Goal: Obtain resource: Download file/media

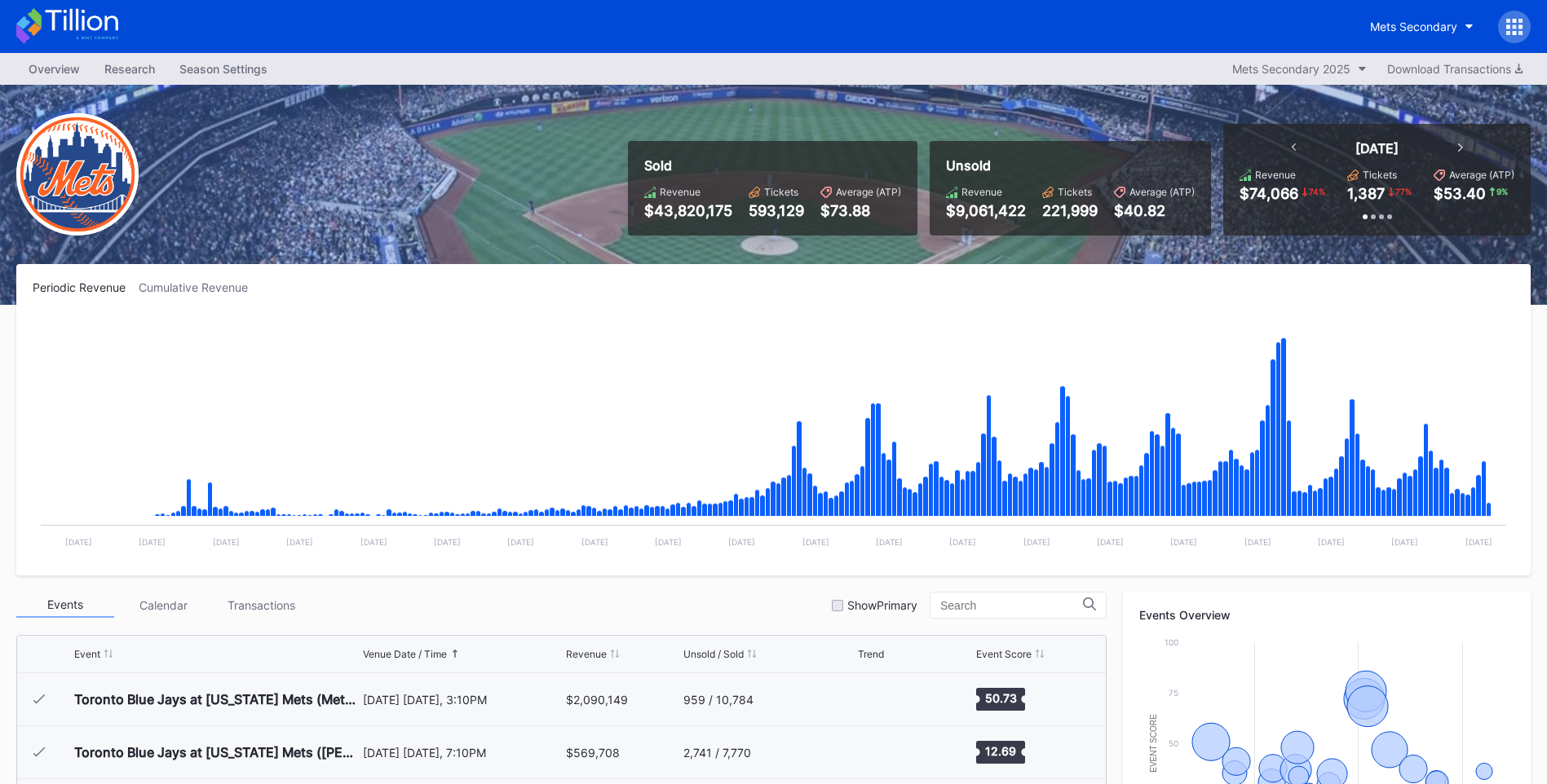
scroll to position [3179, 0]
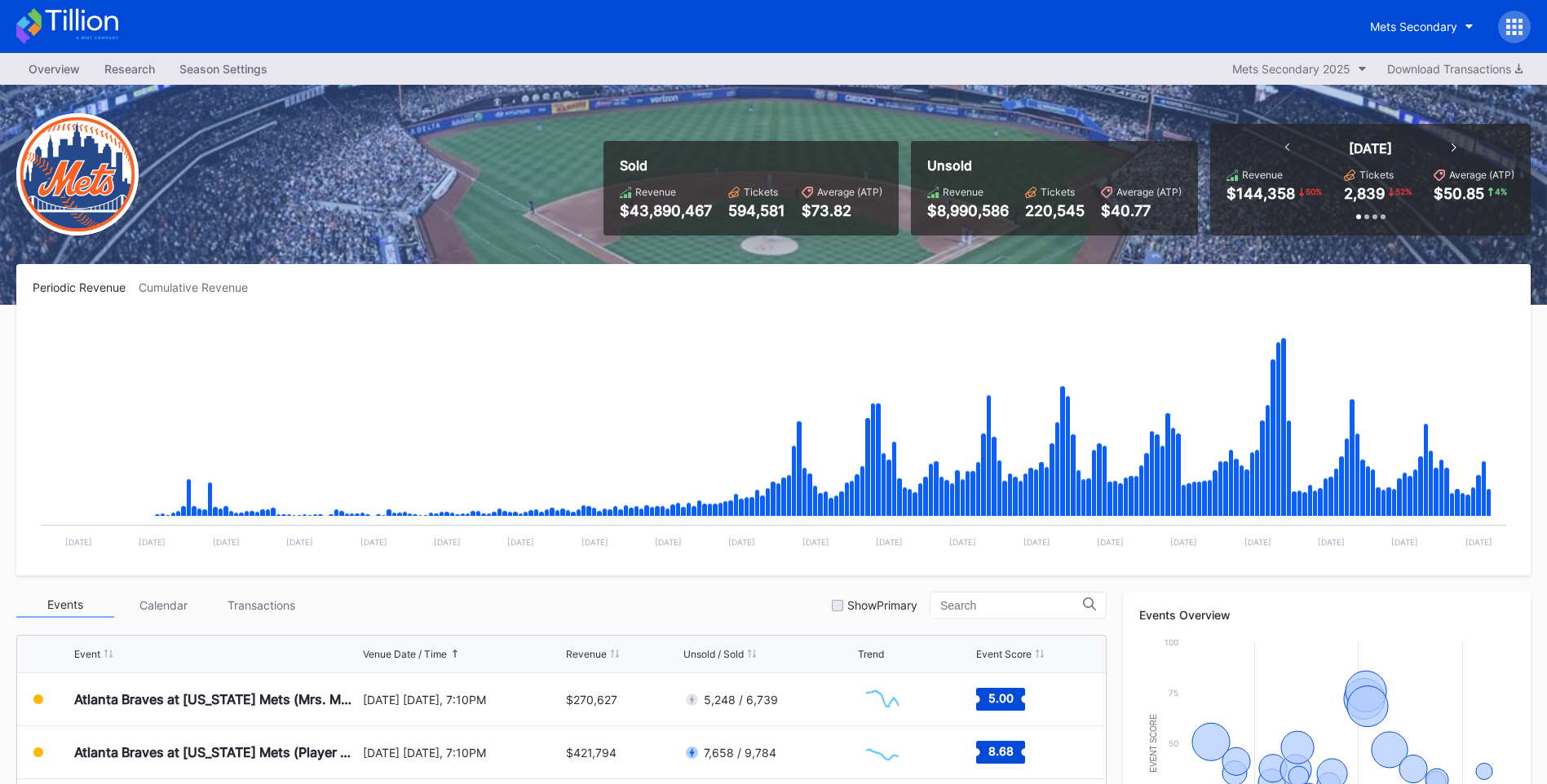
scroll to position [326, 0]
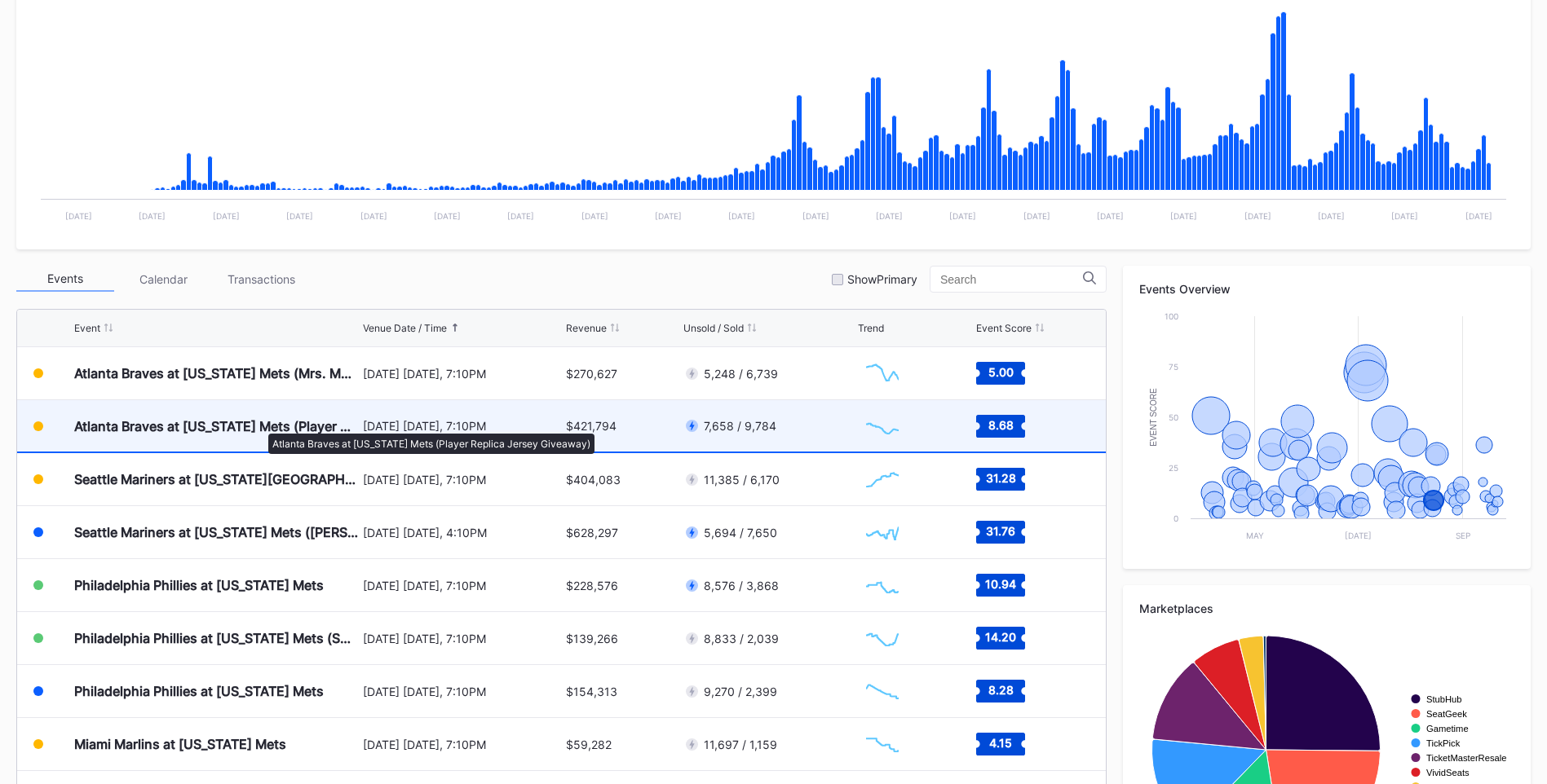
click at [260, 426] on div "Atlanta Braves at [US_STATE] Mets (Player Replica Jersey Giveaway)" at bounding box center [217, 426] width 285 height 16
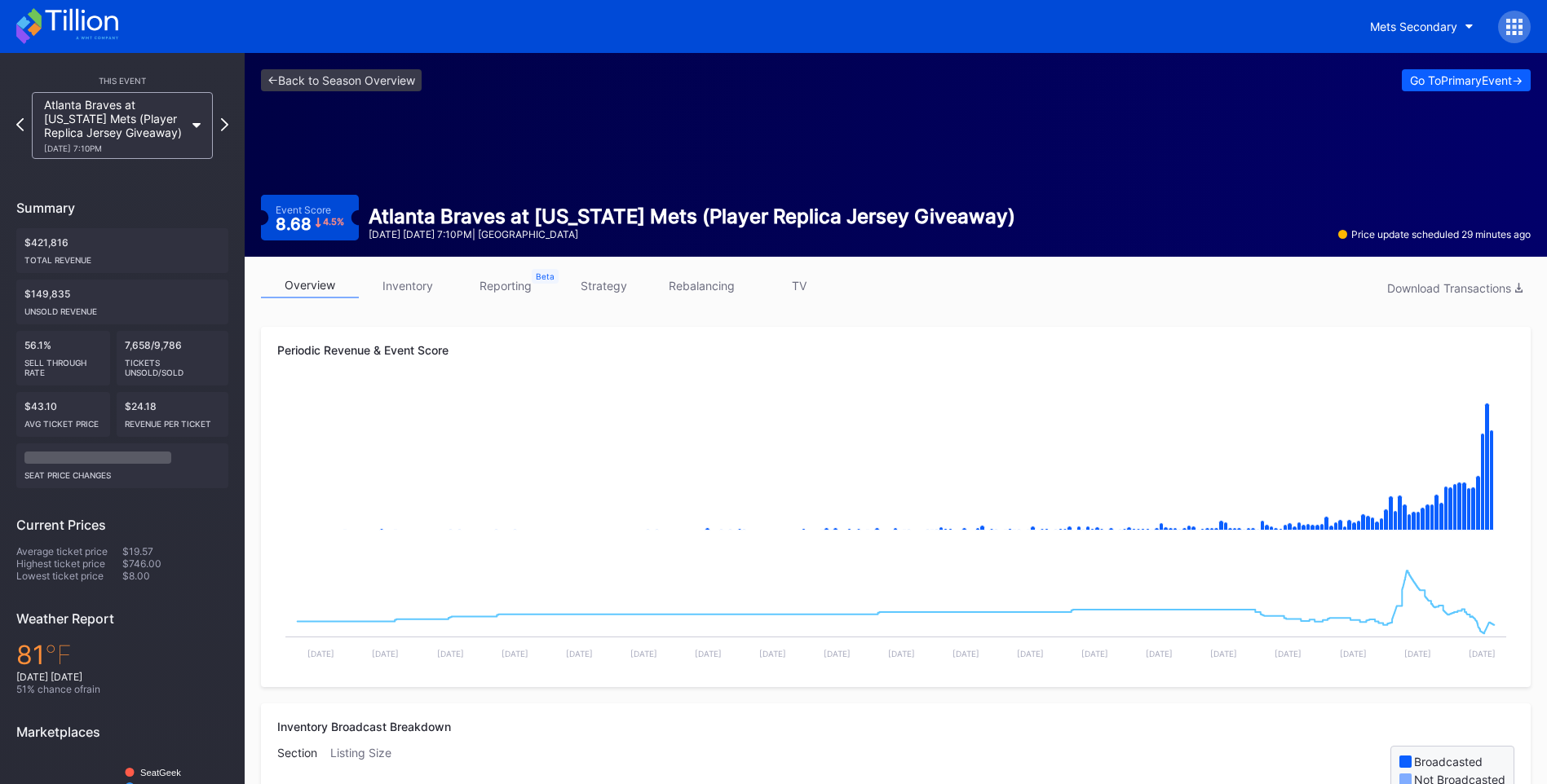
click at [419, 283] on link "inventory" at bounding box center [408, 286] width 98 height 25
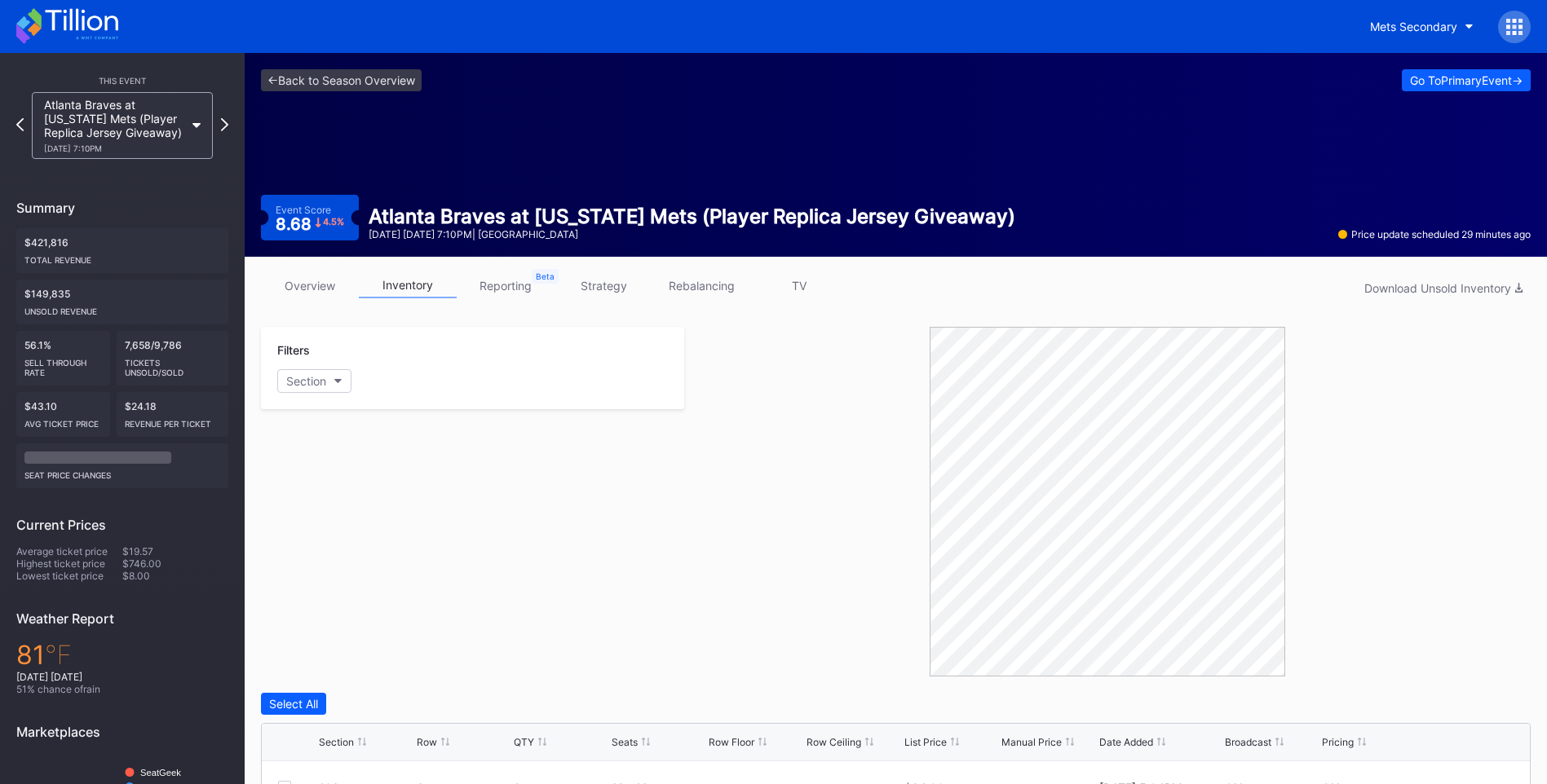
click at [310, 282] on link "overview" at bounding box center [310, 286] width 98 height 25
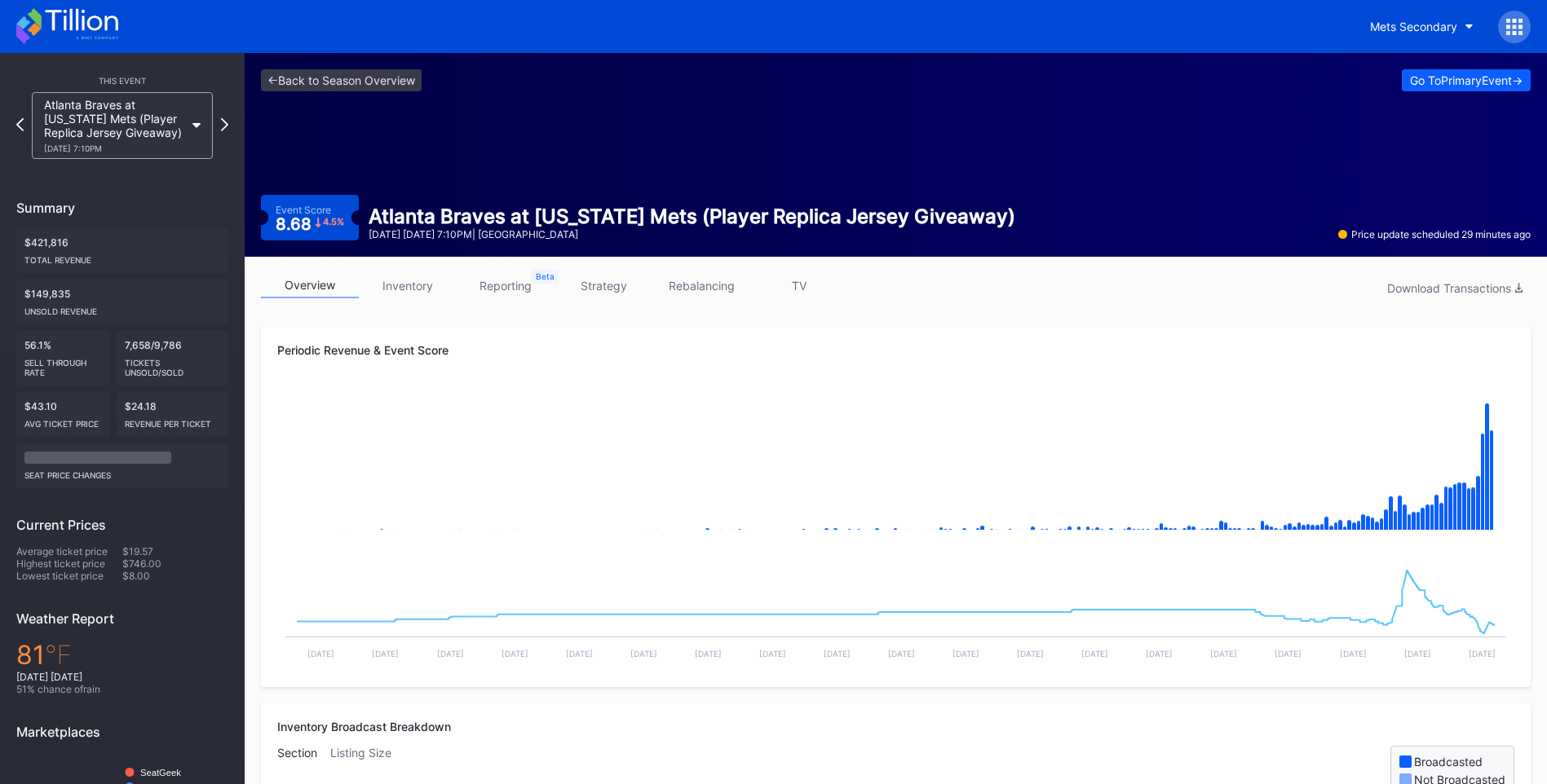
click at [82, 16] on icon at bounding box center [67, 26] width 102 height 36
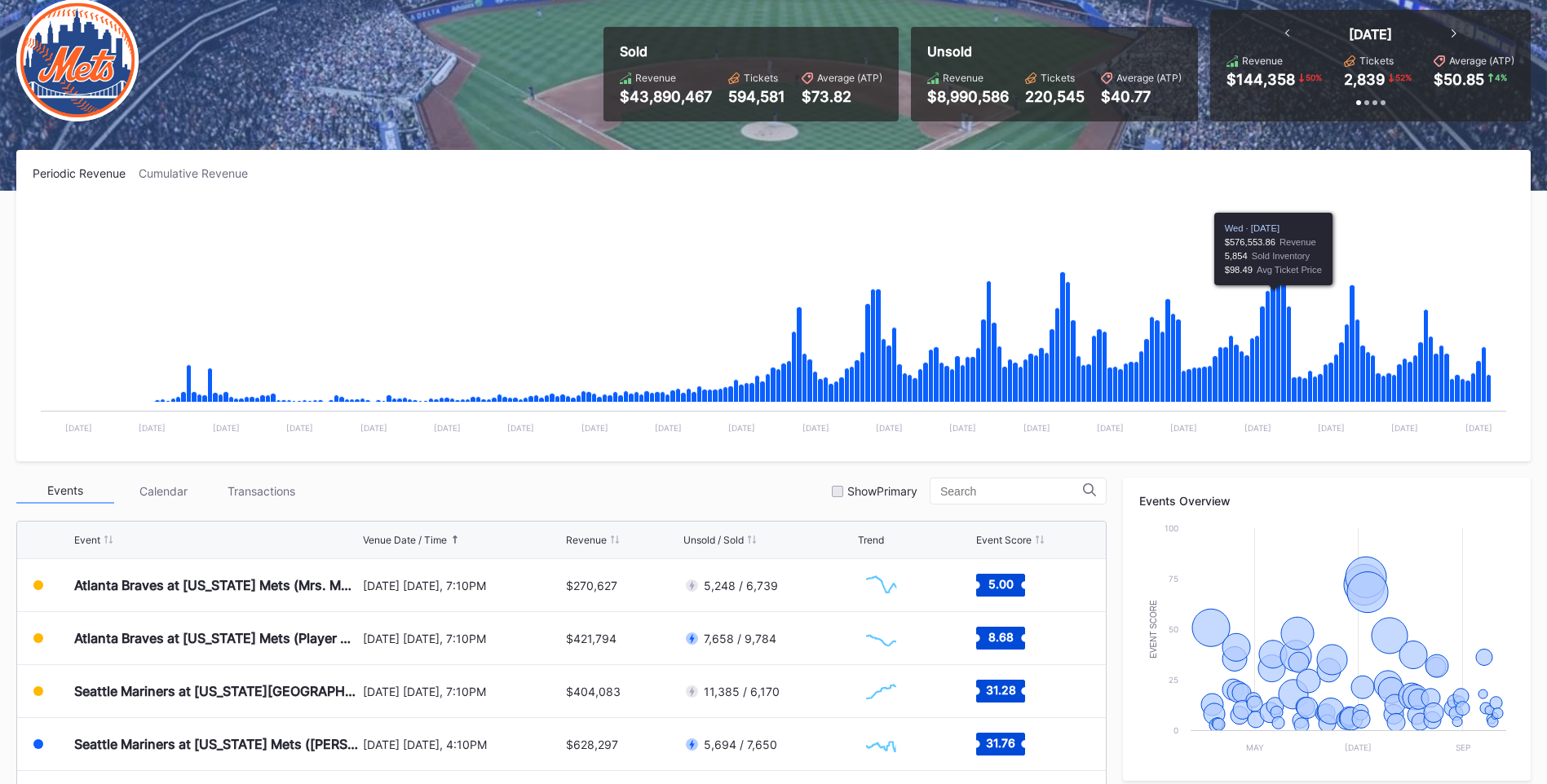
scroll to position [326, 0]
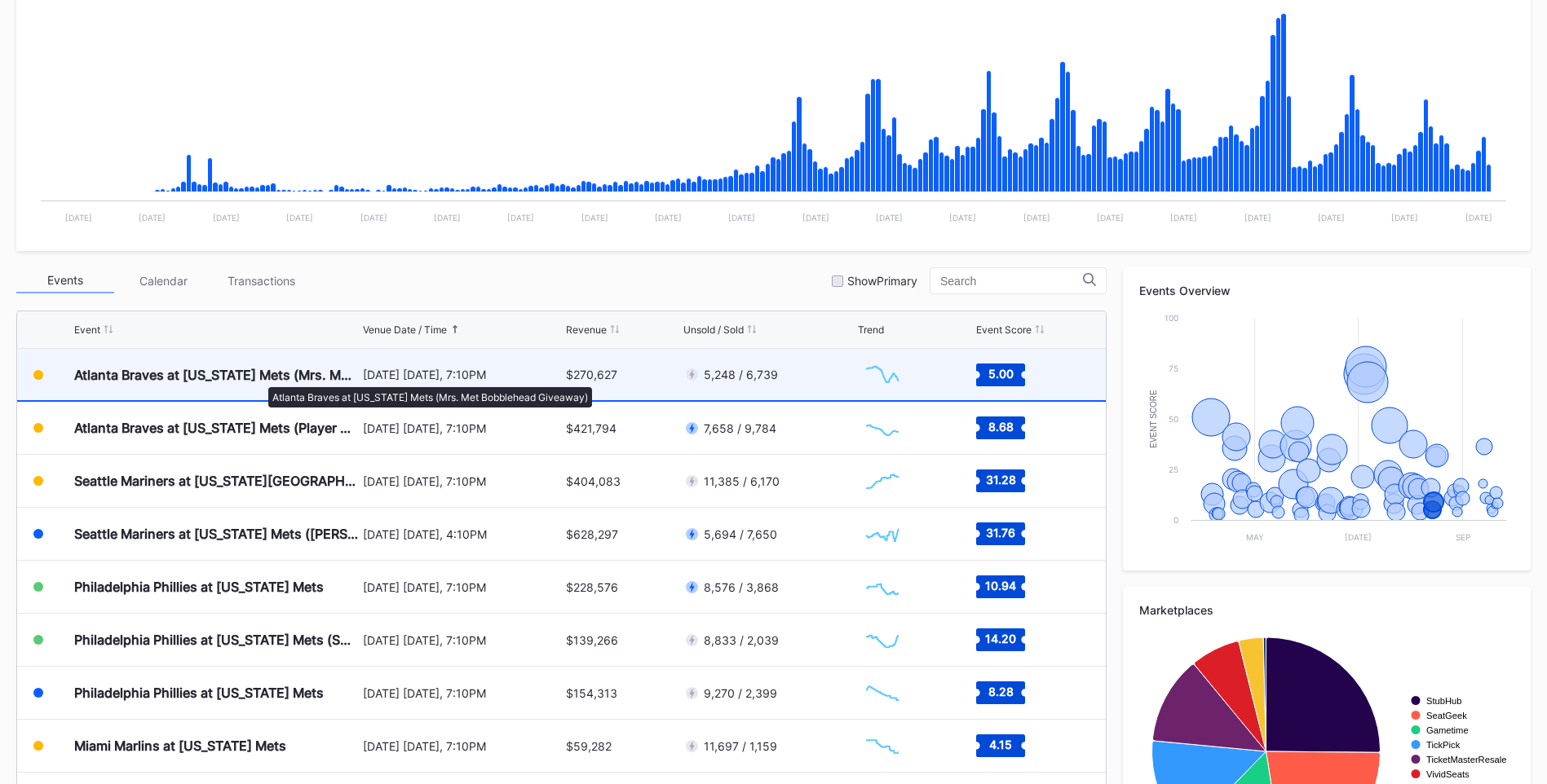
click at [260, 379] on div "Atlanta Braves at [US_STATE] Mets (Mrs. Met Bobblehead Giveaway)" at bounding box center [217, 375] width 285 height 16
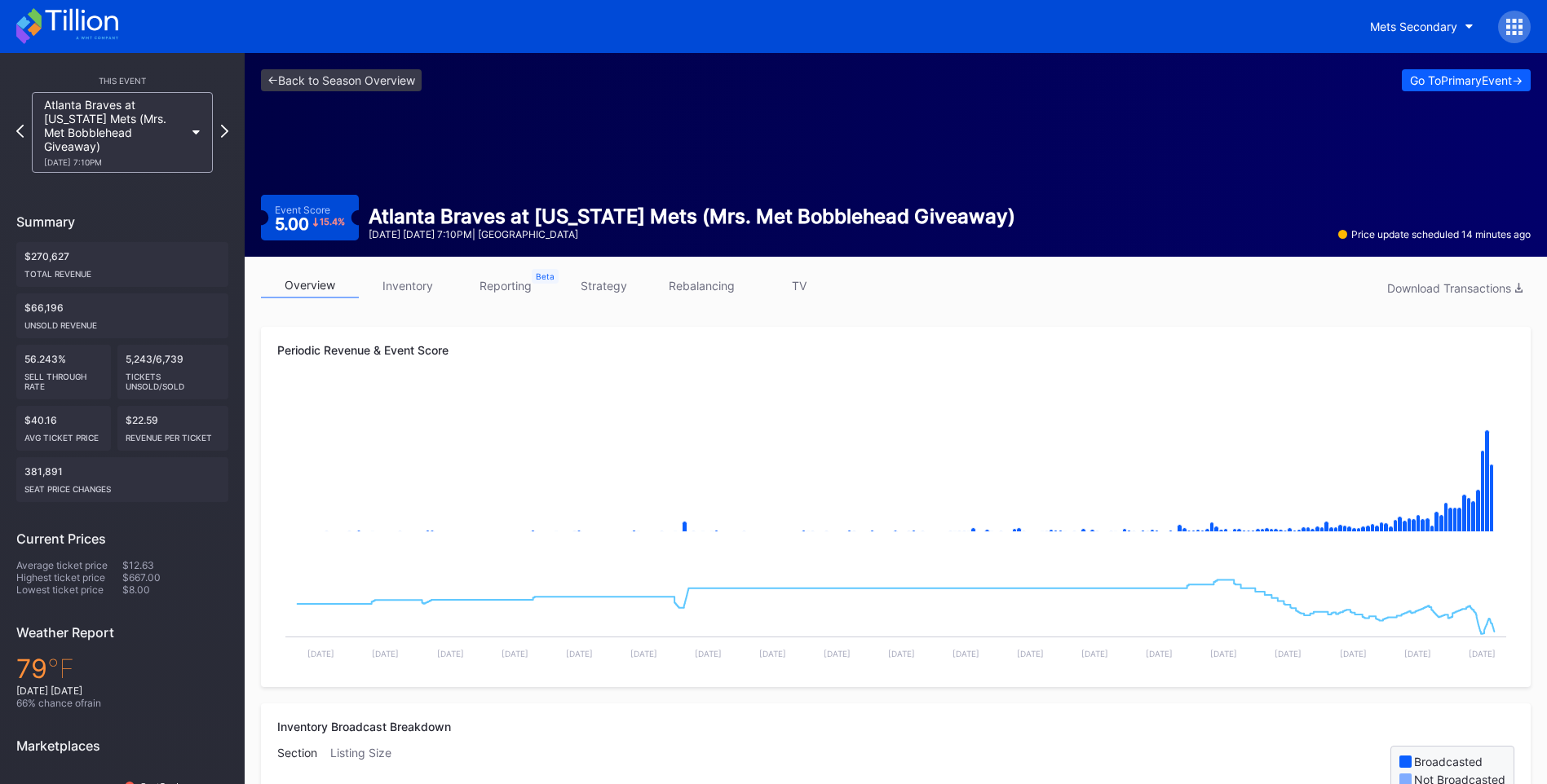
click at [795, 282] on link "TV" at bounding box center [799, 286] width 98 height 25
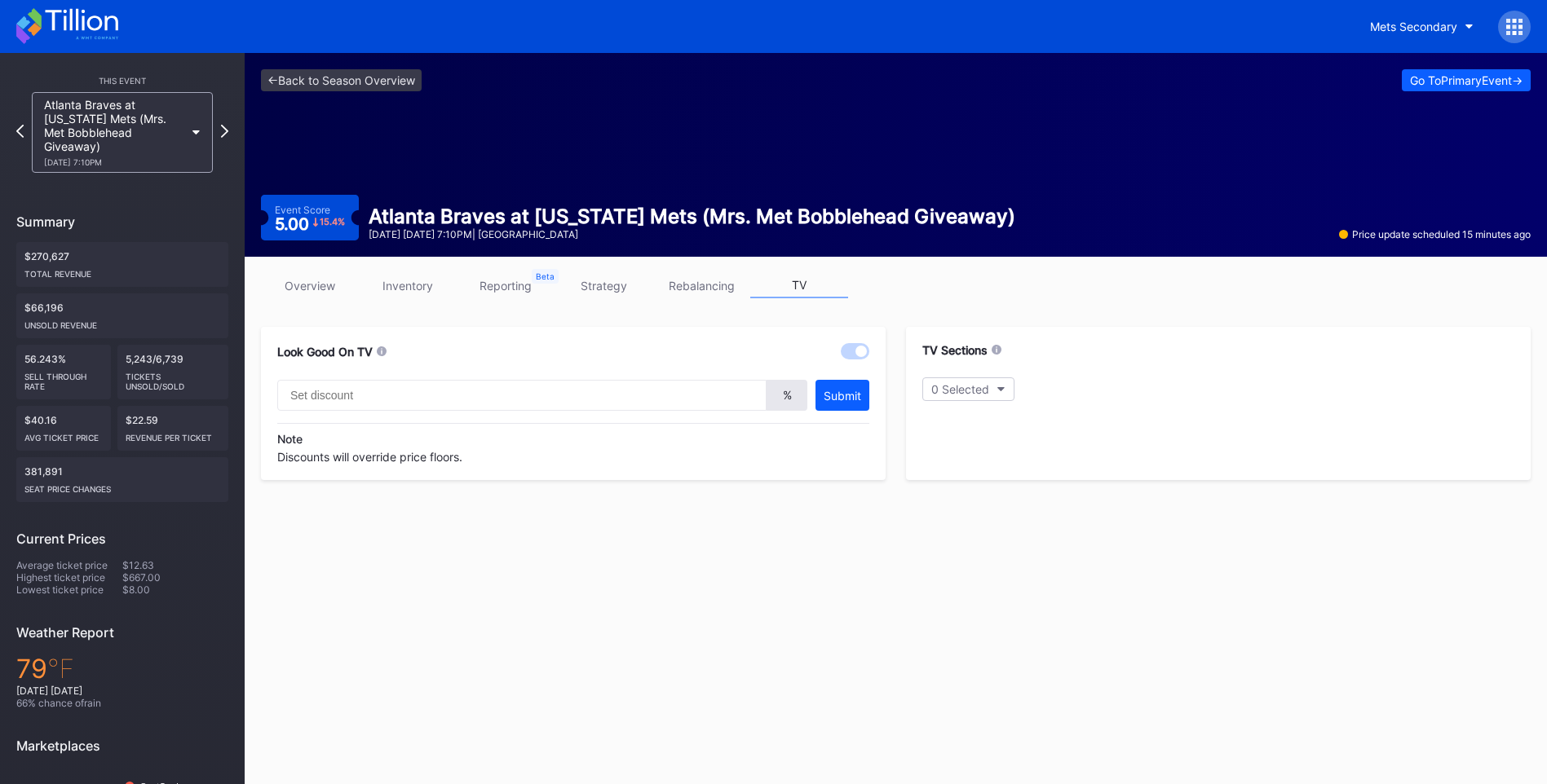
type input "20"
click at [322, 295] on link "overview" at bounding box center [310, 286] width 98 height 25
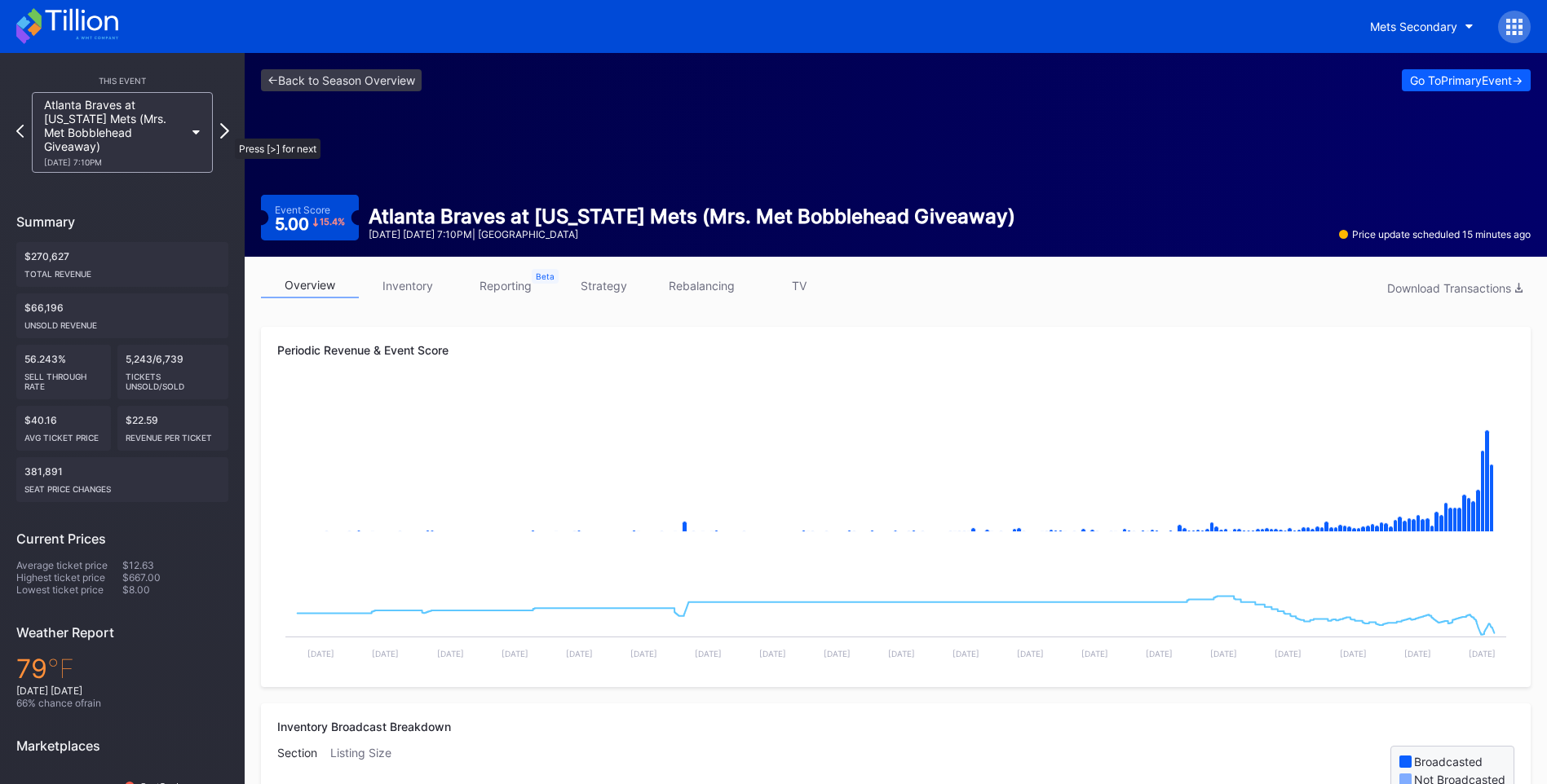
click at [227, 130] on icon at bounding box center [224, 130] width 9 height 16
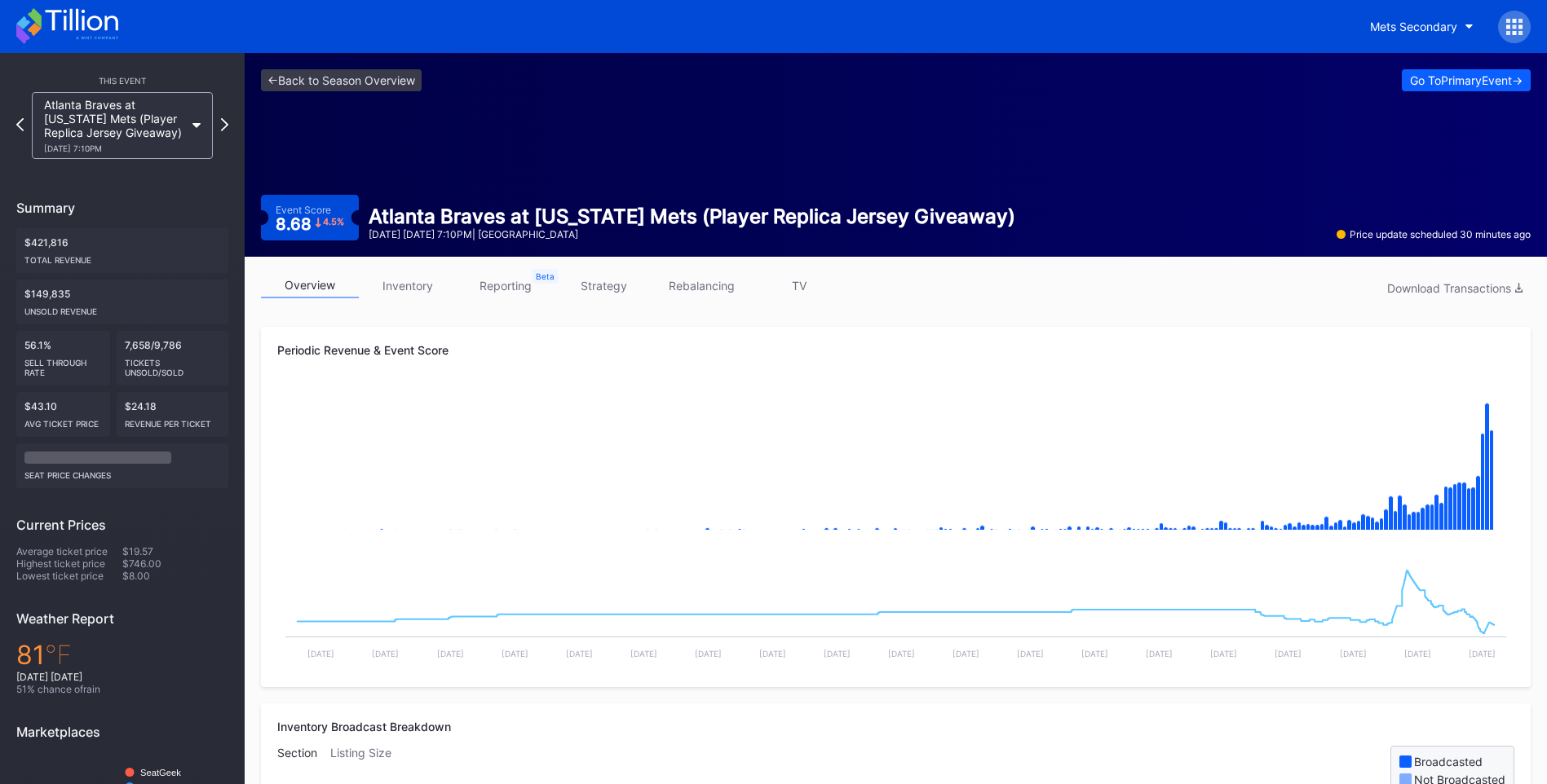
click at [785, 282] on link "TV" at bounding box center [799, 286] width 98 height 25
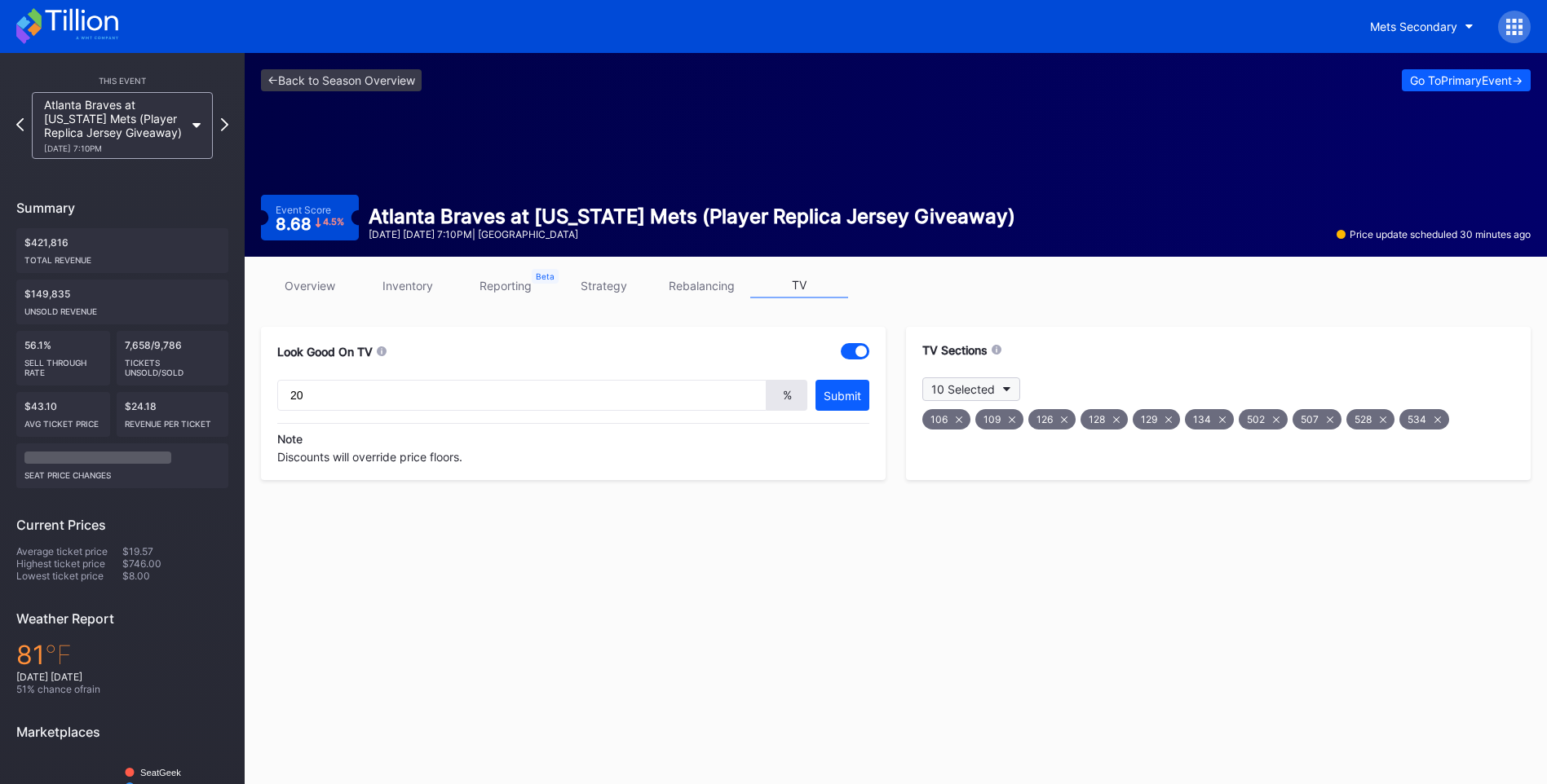
click at [1005, 384] on button "10 Selected" at bounding box center [972, 389] width 98 height 24
click at [940, 602] on div "132" at bounding box center [1017, 612] width 190 height 33
drag, startPoint x: 784, startPoint y: 602, endPoint x: 765, endPoint y: 591, distance: 22.0
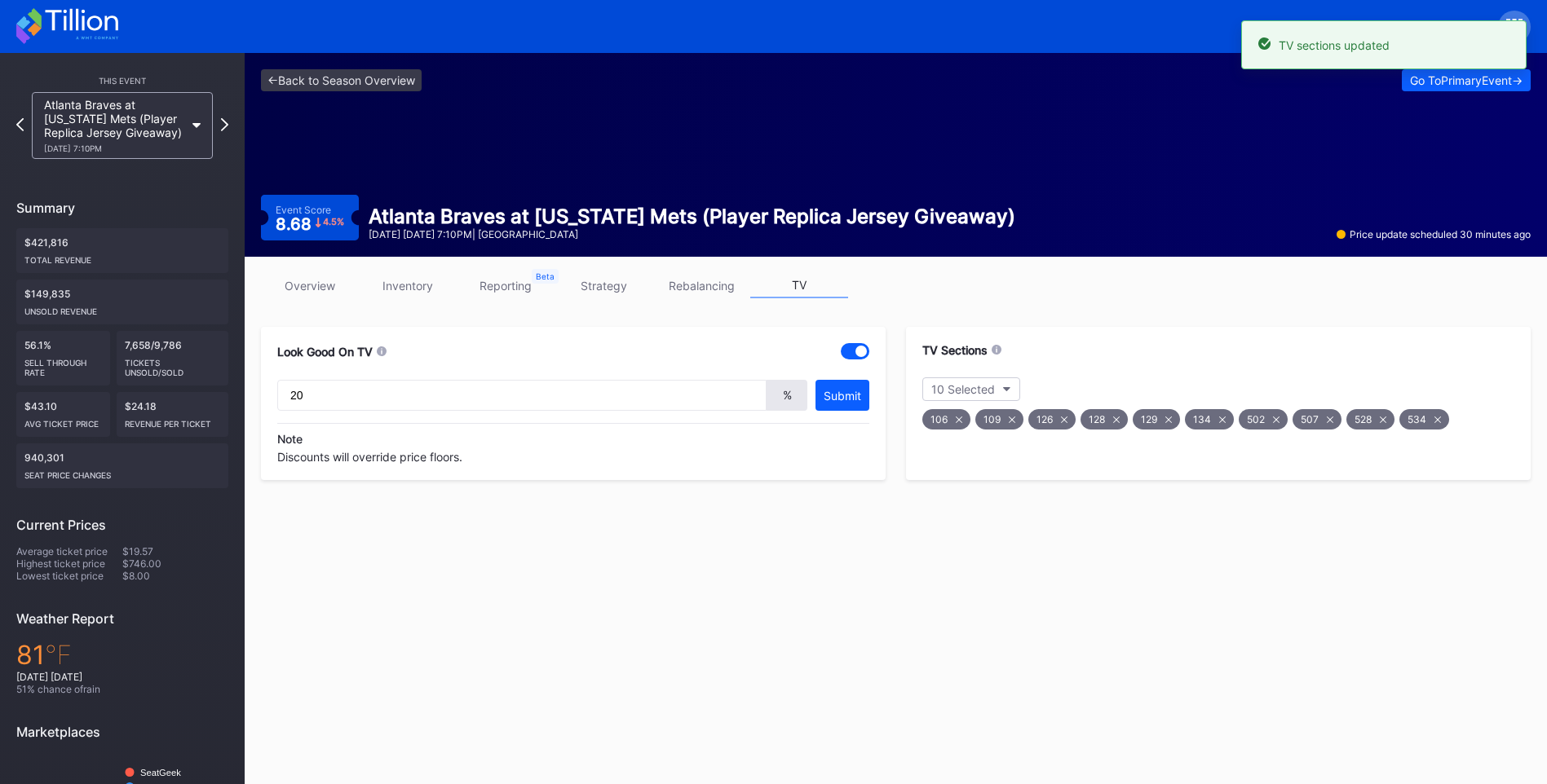
click at [334, 274] on link "overview" at bounding box center [310, 286] width 98 height 25
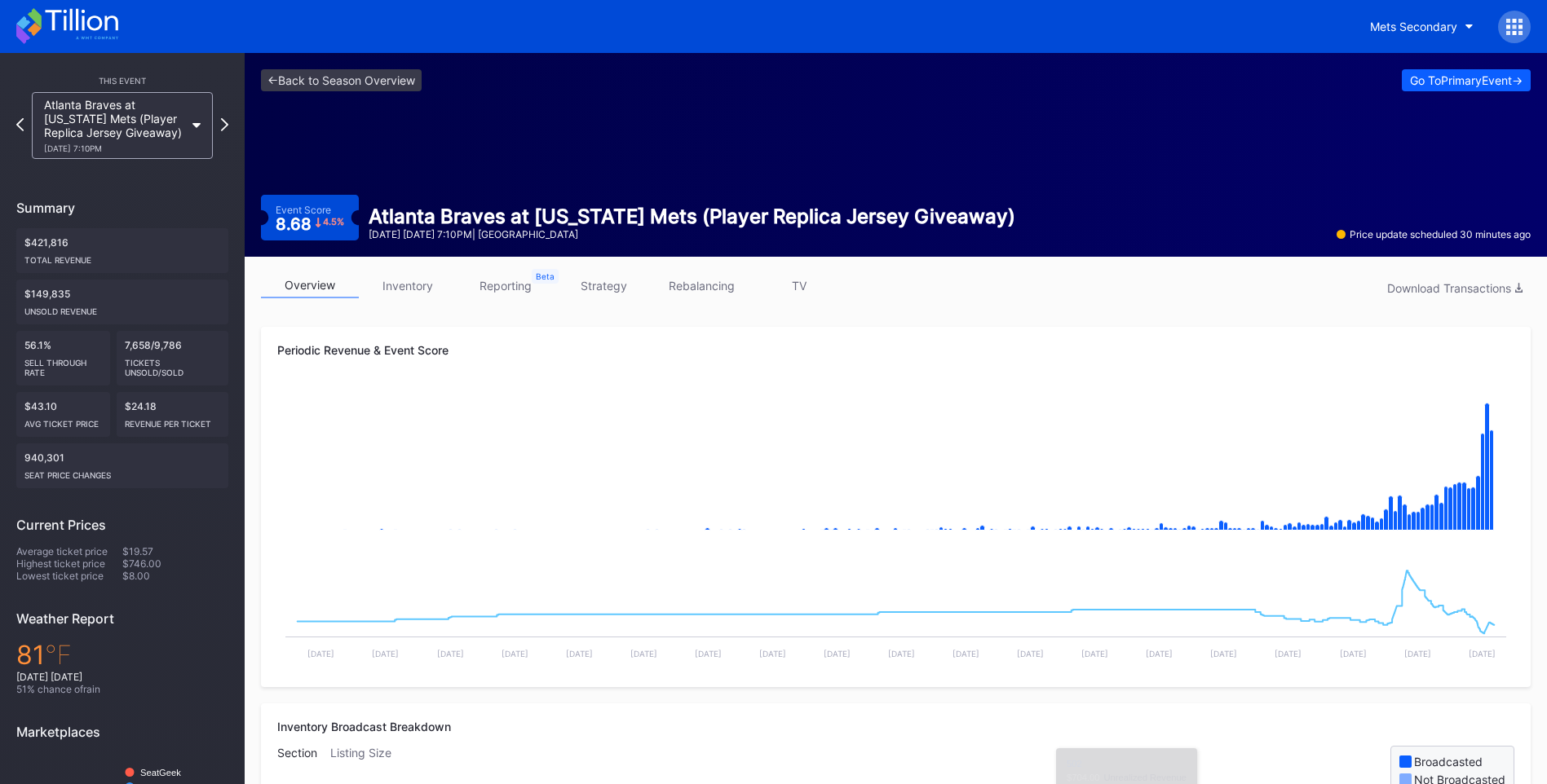
click at [810, 284] on link "TV" at bounding box center [799, 286] width 98 height 25
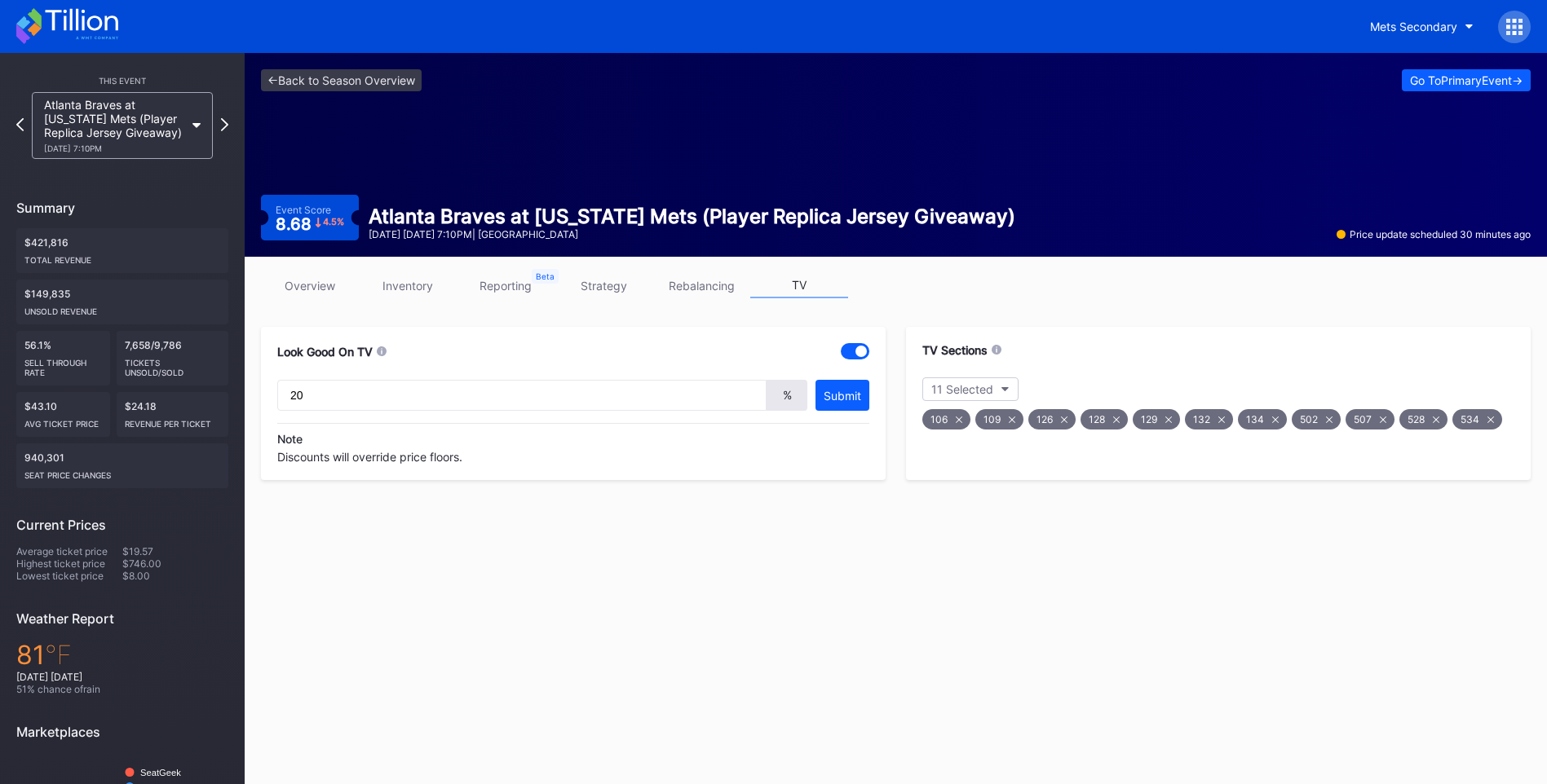
click at [328, 277] on link "overview" at bounding box center [310, 286] width 98 height 25
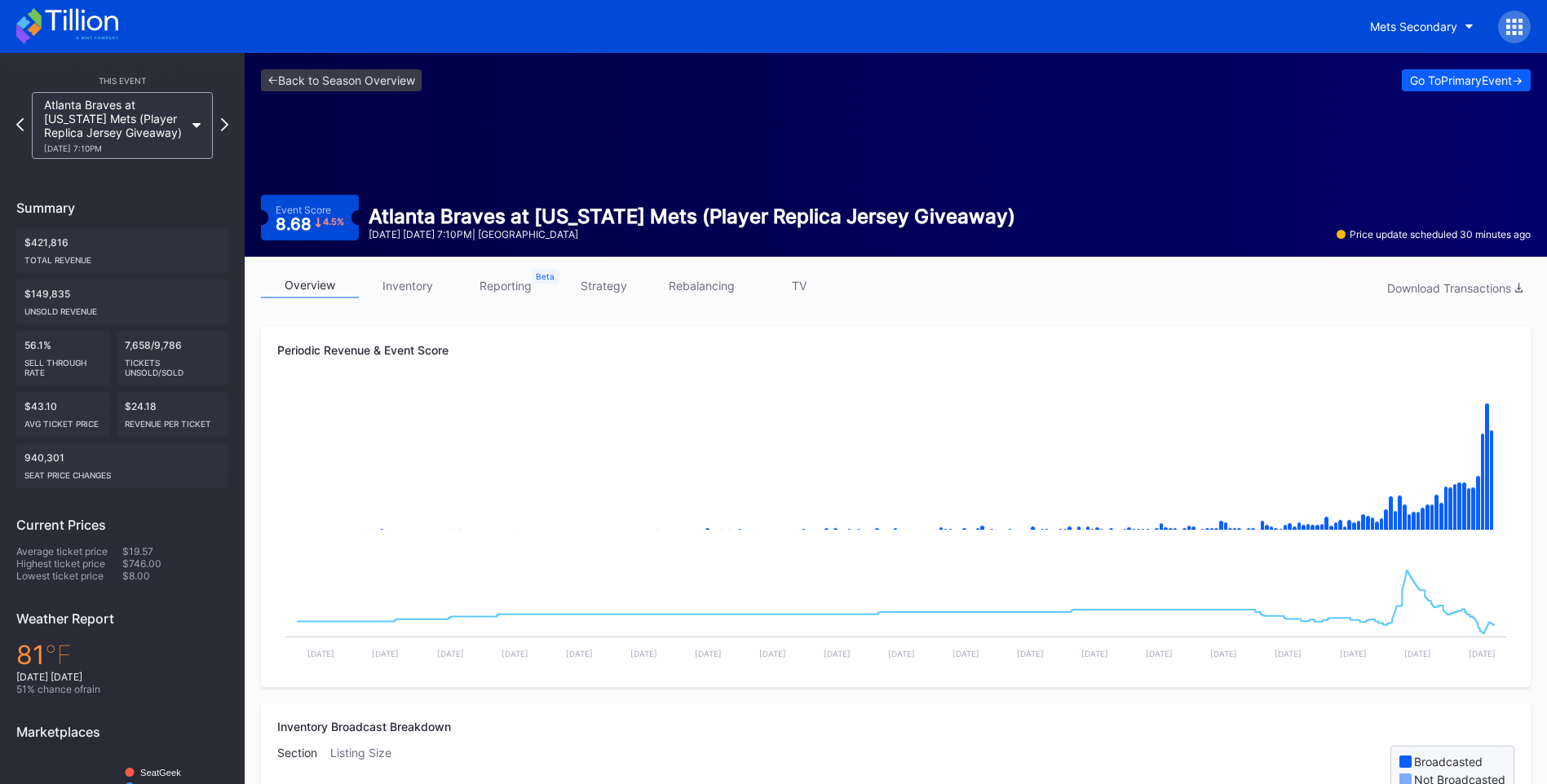
click at [810, 300] on div "overview inventory reporting strategy rebalancing TV Download Transactions" at bounding box center [895, 290] width 1270 height 34
click at [801, 290] on link "TV" at bounding box center [799, 286] width 98 height 25
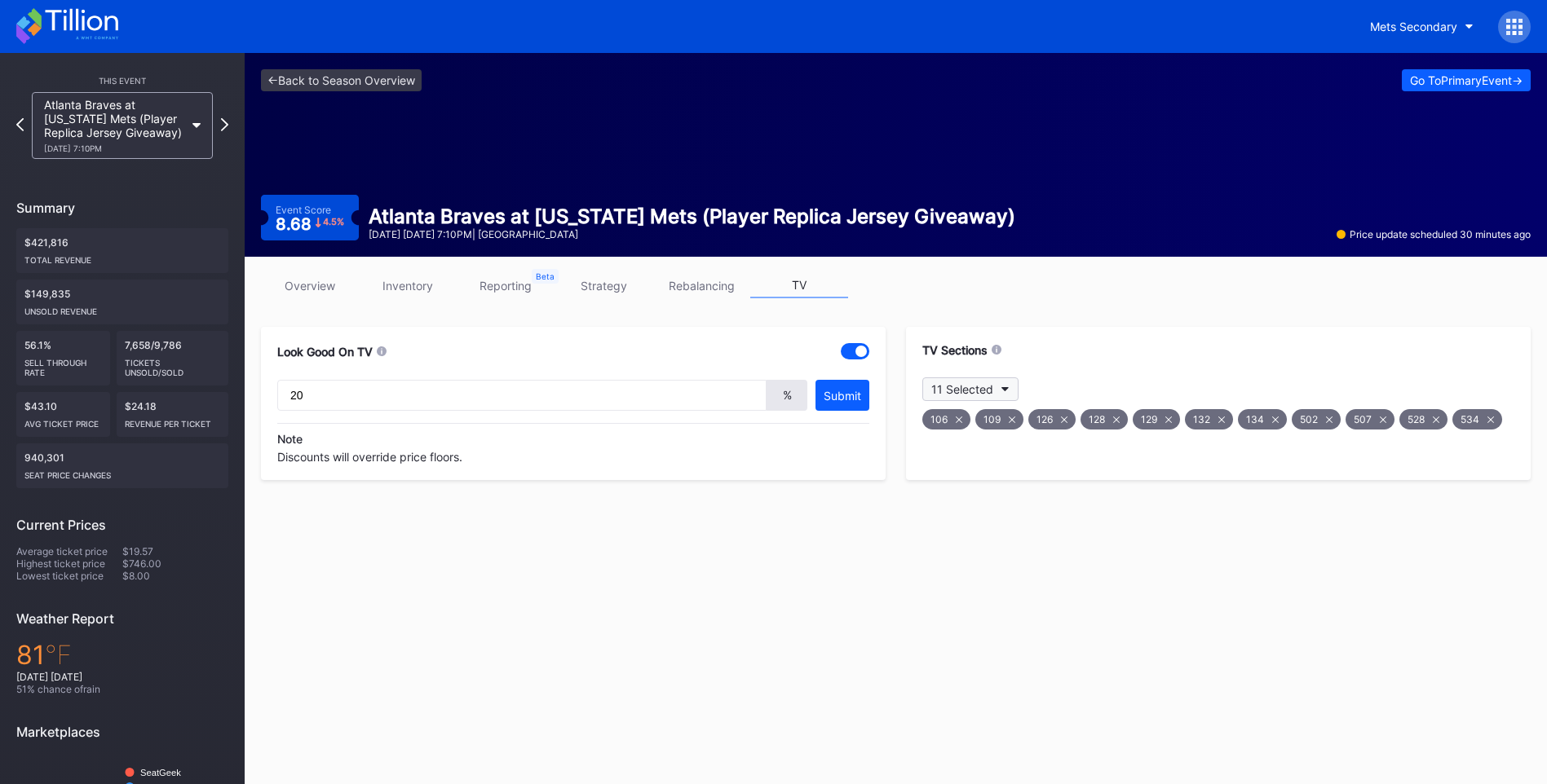
click at [1011, 386] on button "11 Selected" at bounding box center [971, 389] width 97 height 24
click at [955, 535] on div "535" at bounding box center [1017, 539] width 190 height 33
click at [936, 605] on div at bounding box center [941, 604] width 13 height 13
click at [304, 283] on link "overview" at bounding box center [310, 286] width 98 height 25
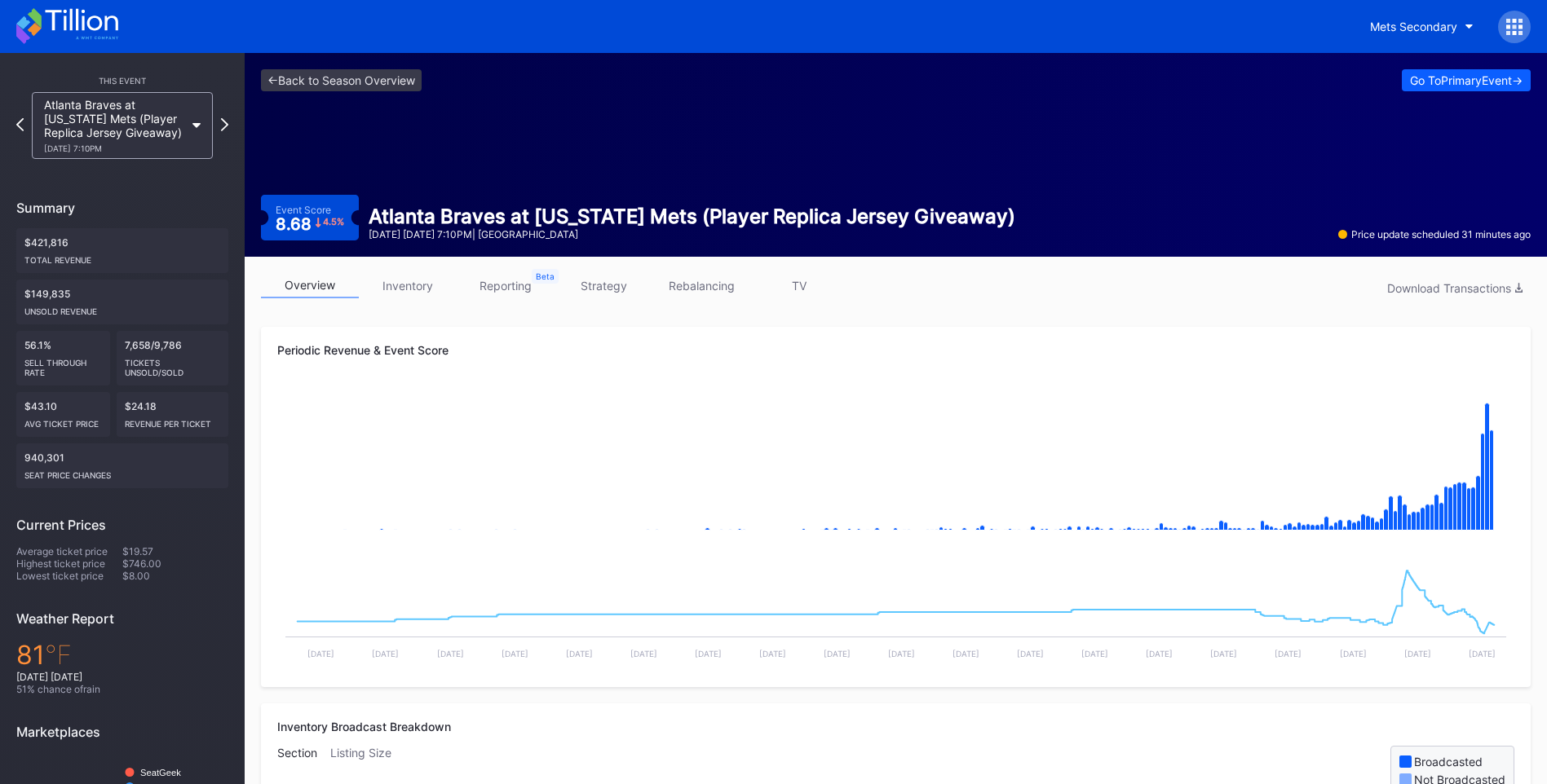
click at [805, 287] on link "TV" at bounding box center [799, 286] width 98 height 25
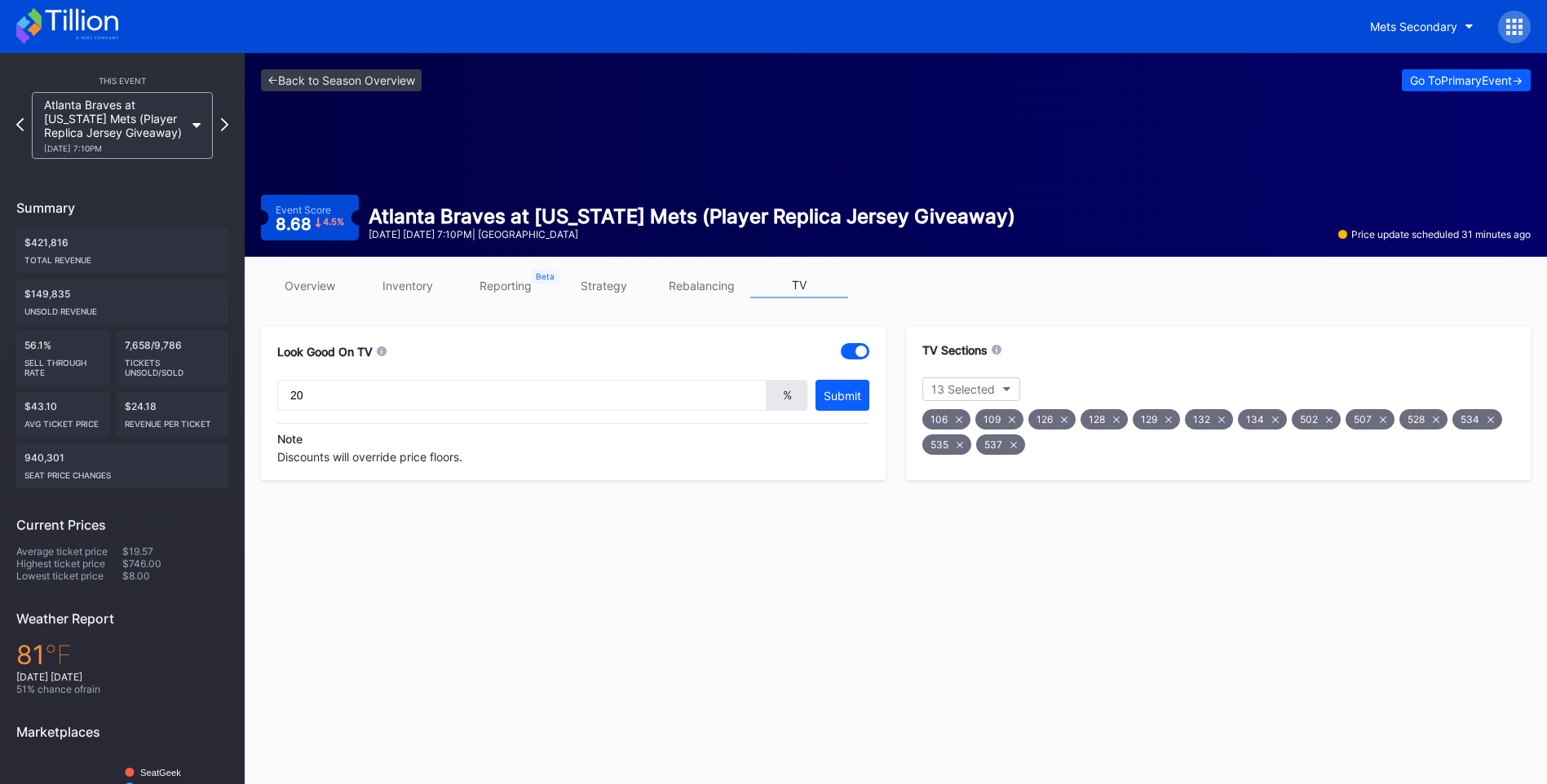
click at [956, 421] on icon at bounding box center [958, 420] width 7 height 7
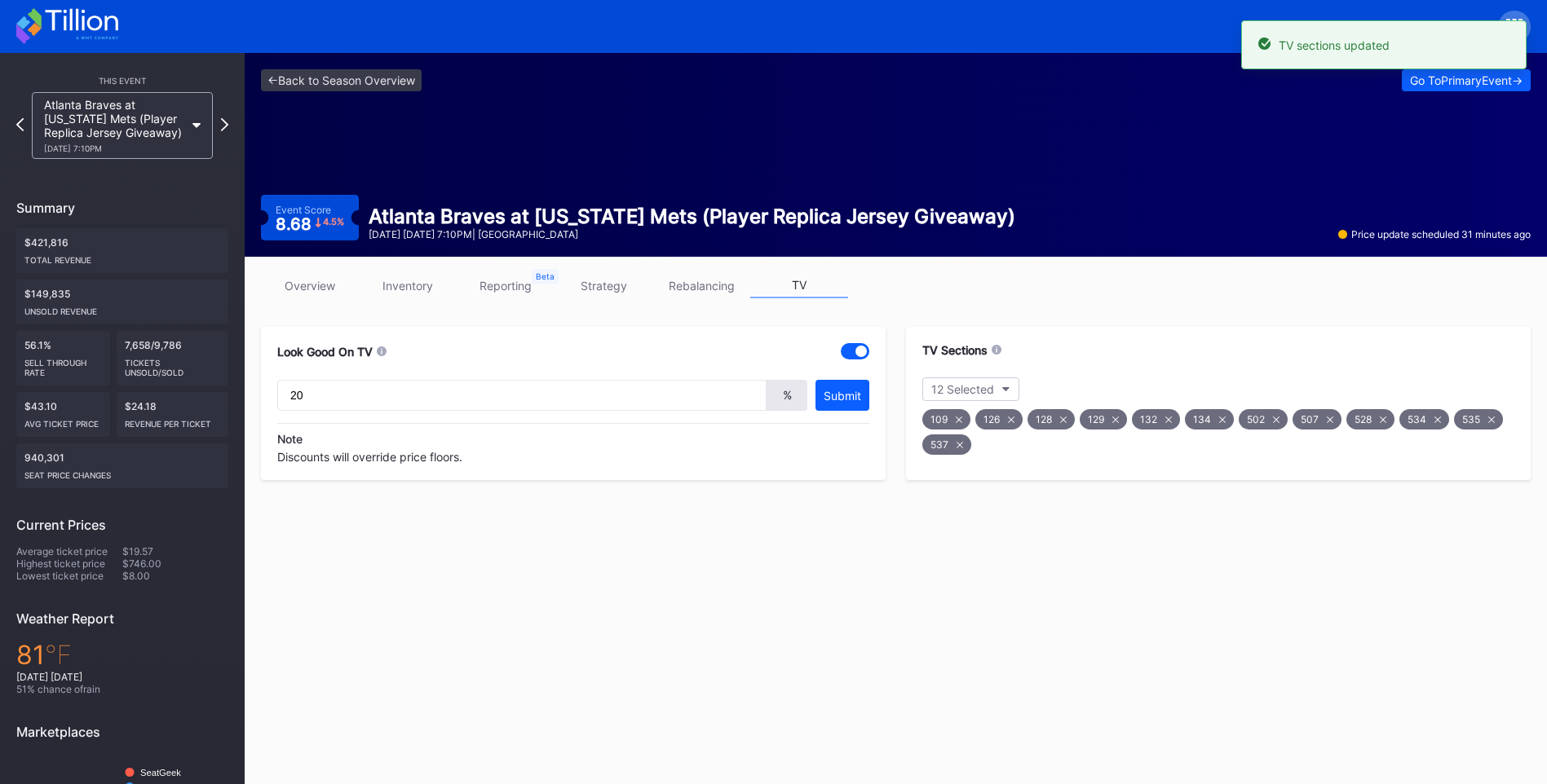
click at [963, 421] on div "109" at bounding box center [946, 419] width 48 height 20
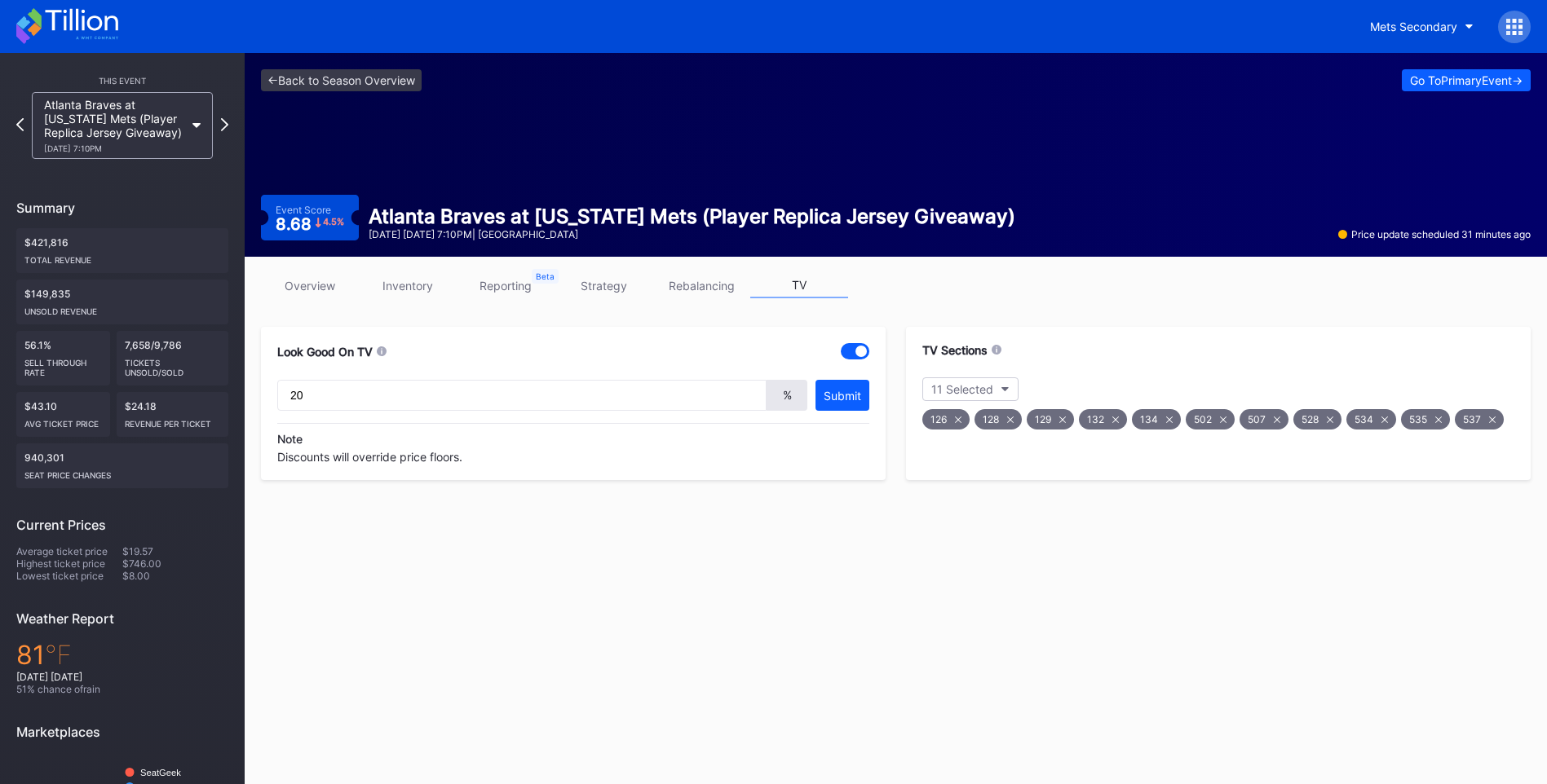
click at [298, 280] on link "overview" at bounding box center [310, 286] width 98 height 25
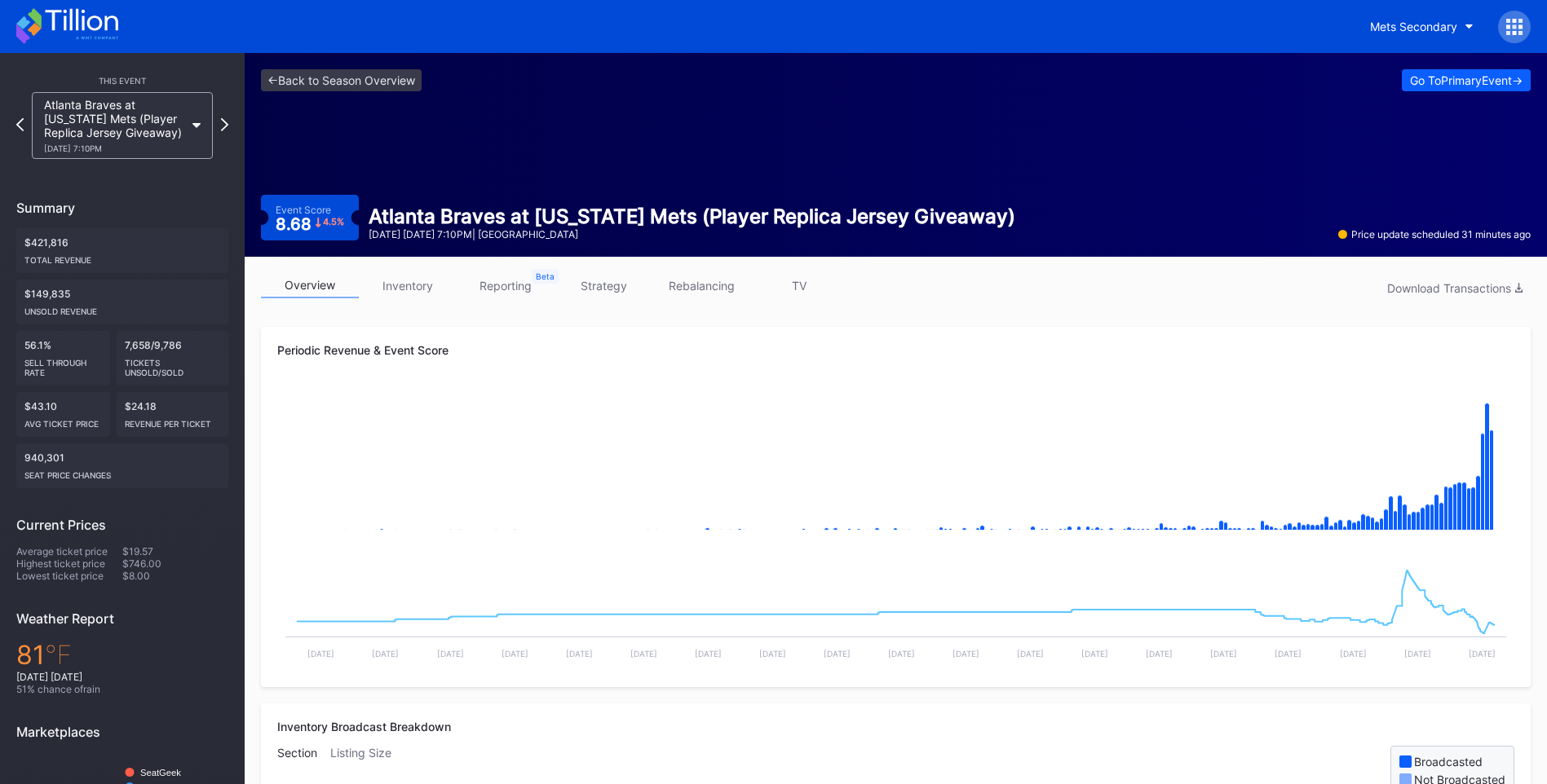
click at [802, 288] on link "TV" at bounding box center [799, 286] width 98 height 25
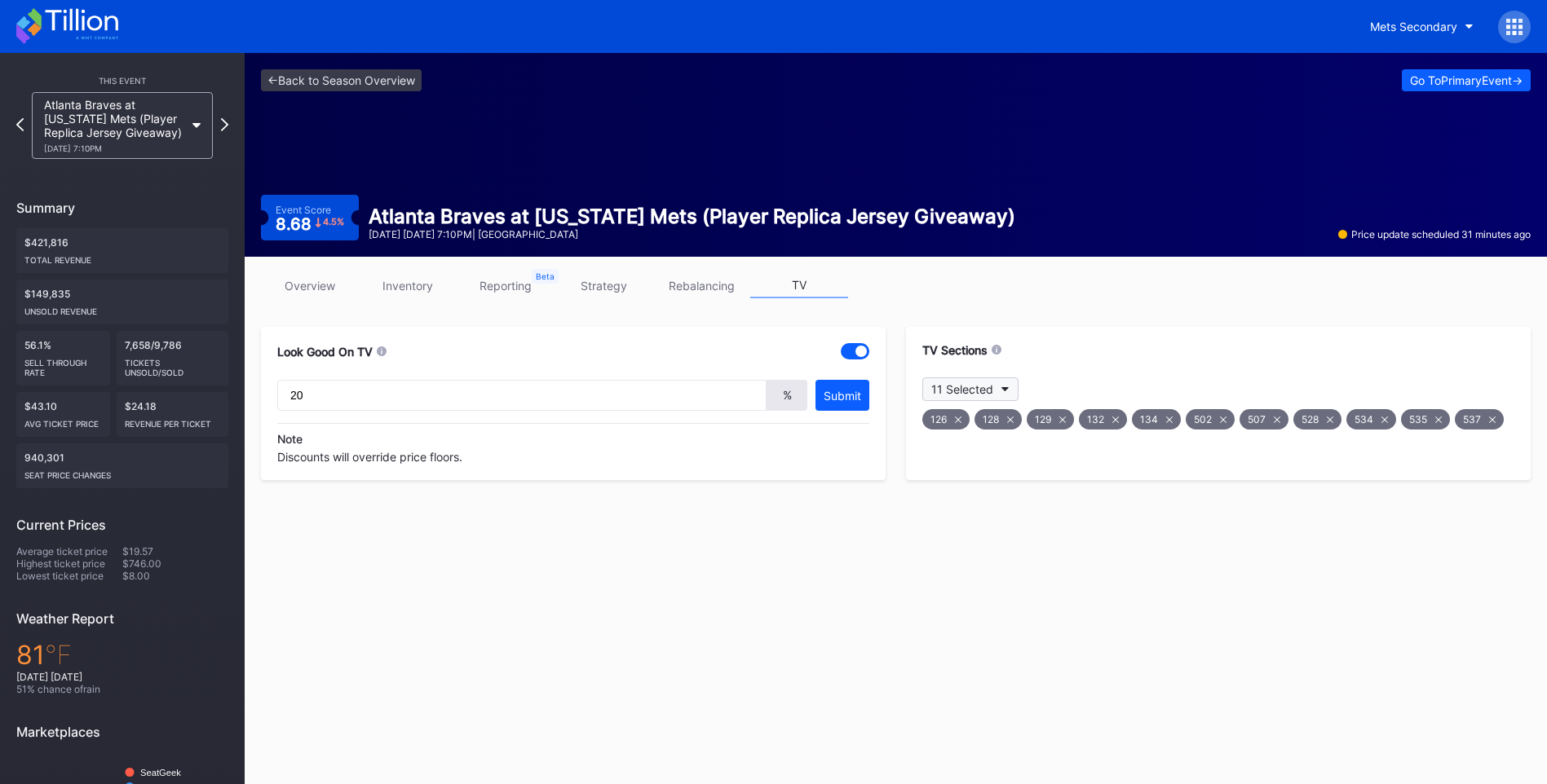
click at [1004, 390] on icon "button" at bounding box center [1005, 390] width 8 height 5
click at [939, 519] on div at bounding box center [941, 518] width 13 height 13
click at [945, 551] on div at bounding box center [941, 550] width 13 height 13
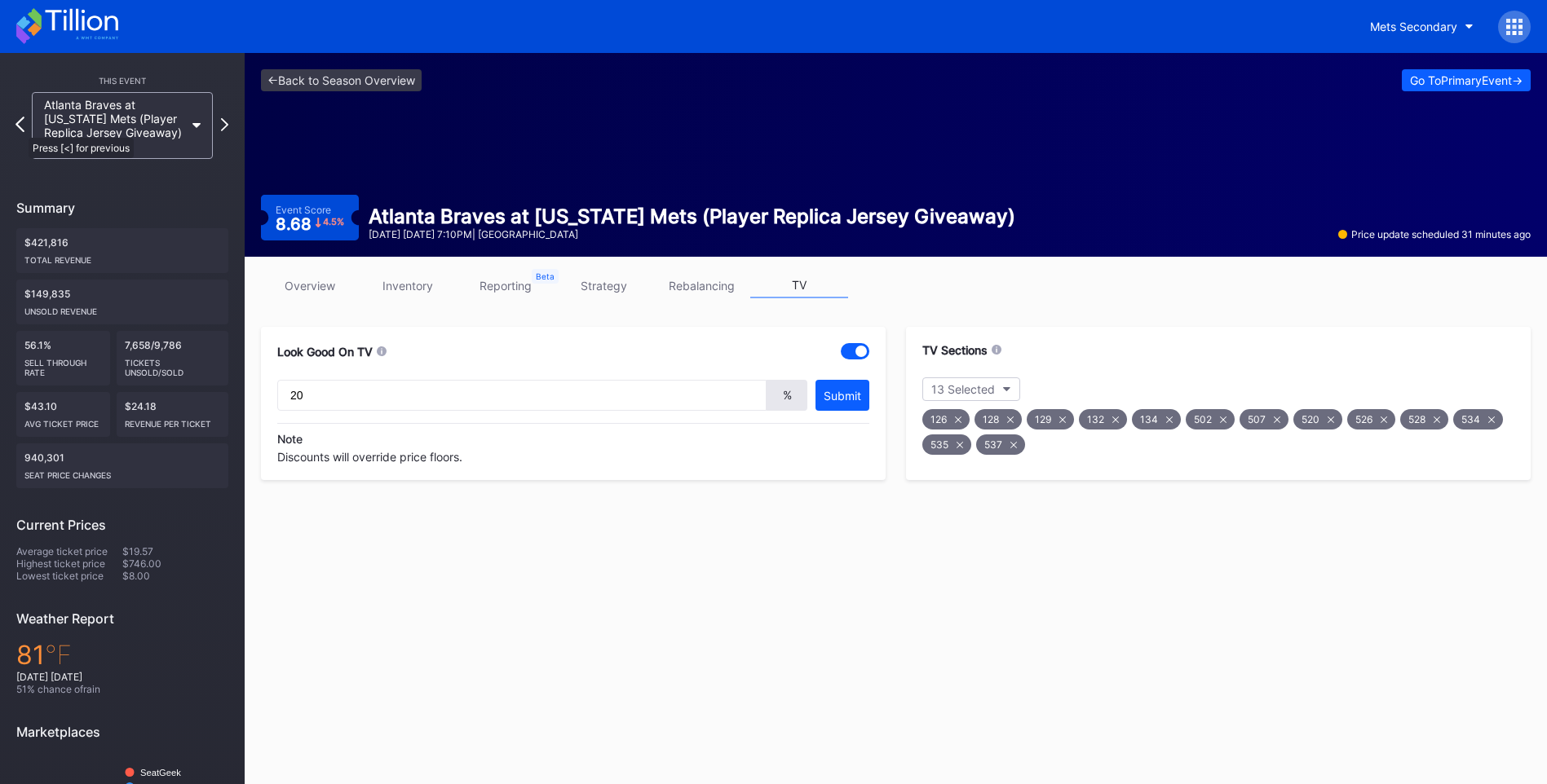
click at [22, 129] on icon at bounding box center [20, 124] width 9 height 16
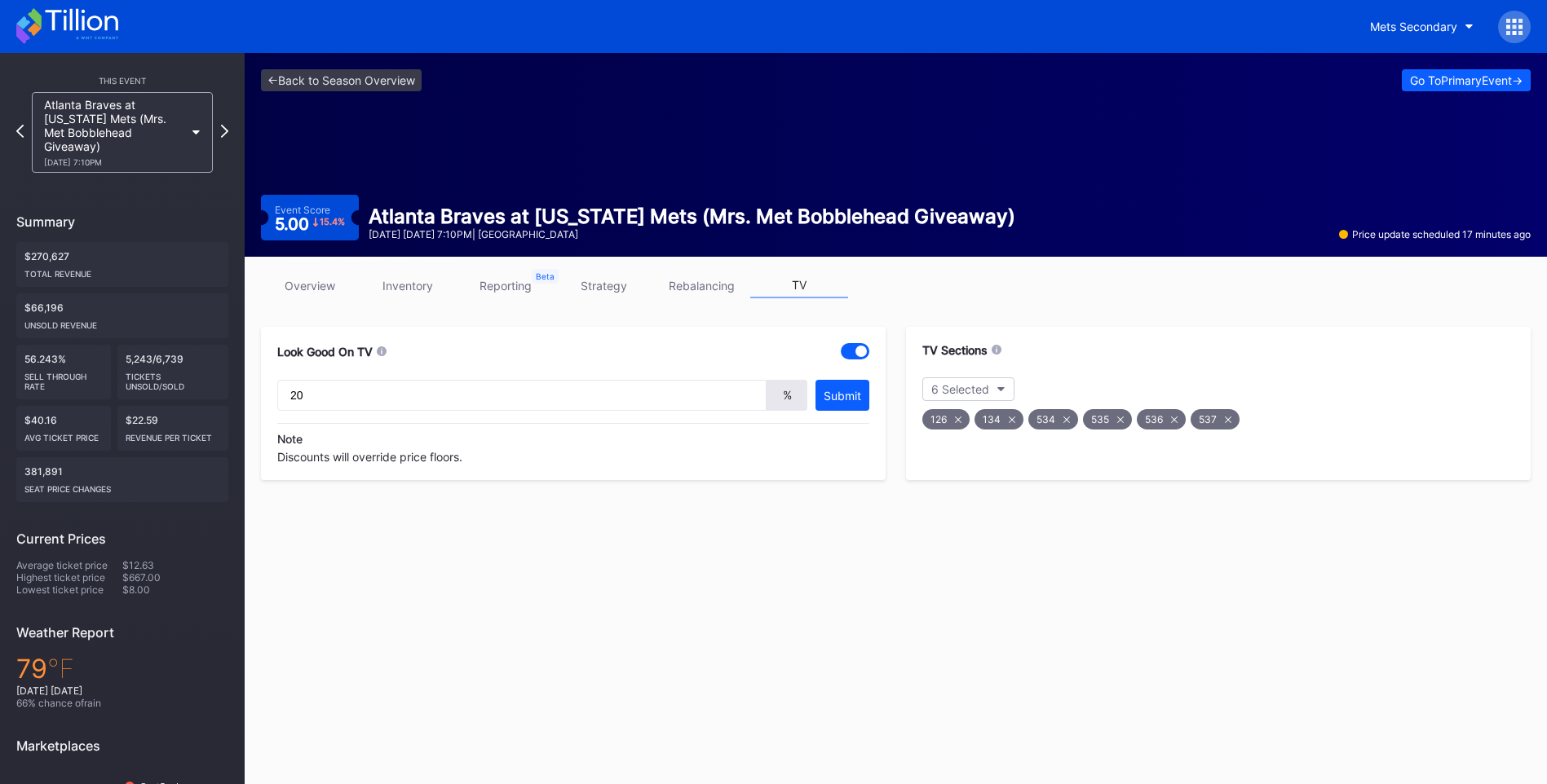
click at [96, 20] on icon at bounding box center [67, 26] width 102 height 36
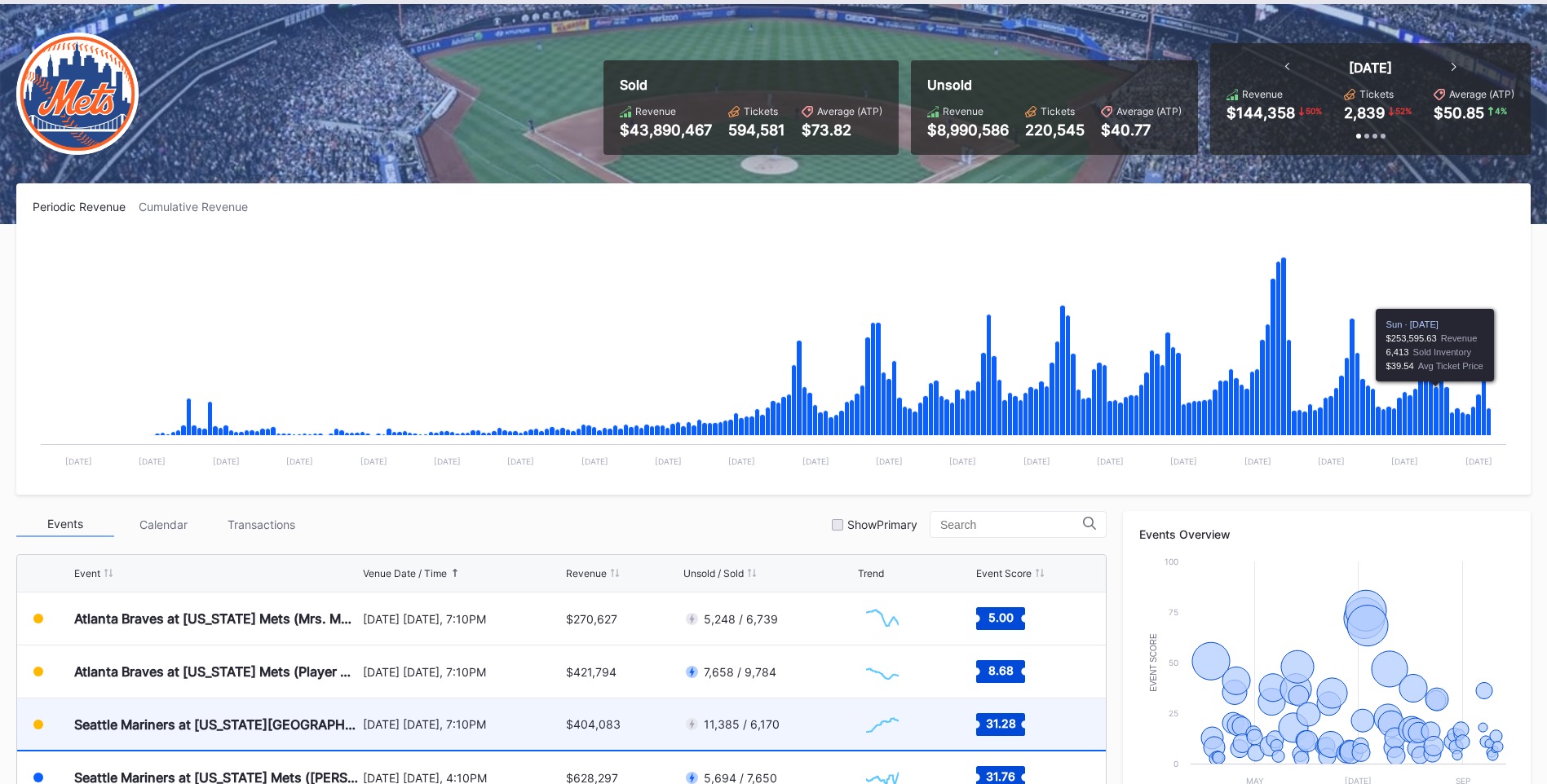
scroll to position [163, 0]
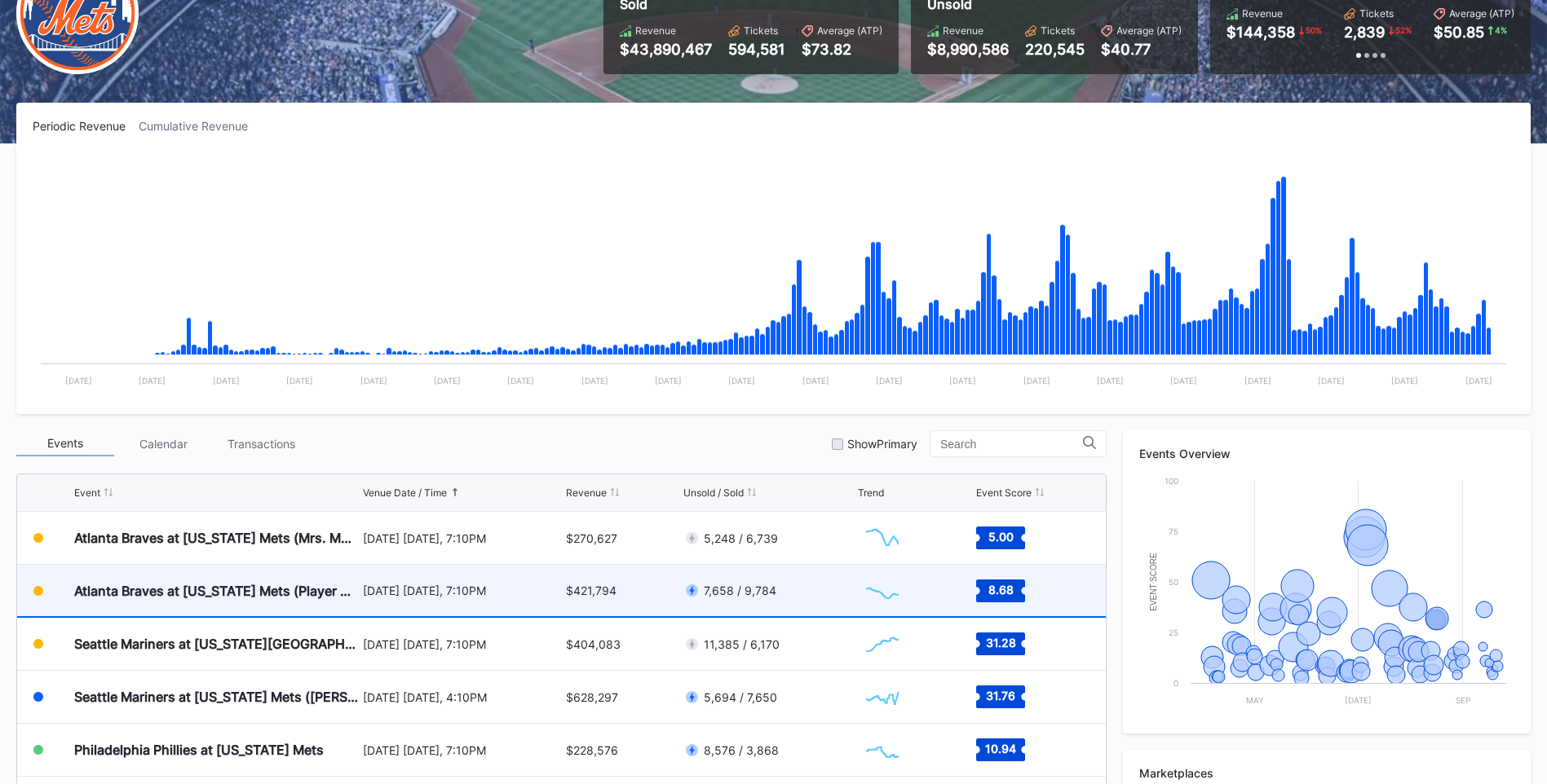
click at [368, 590] on div "[DATE] [DATE], 7:10PM" at bounding box center [462, 590] width 199 height 14
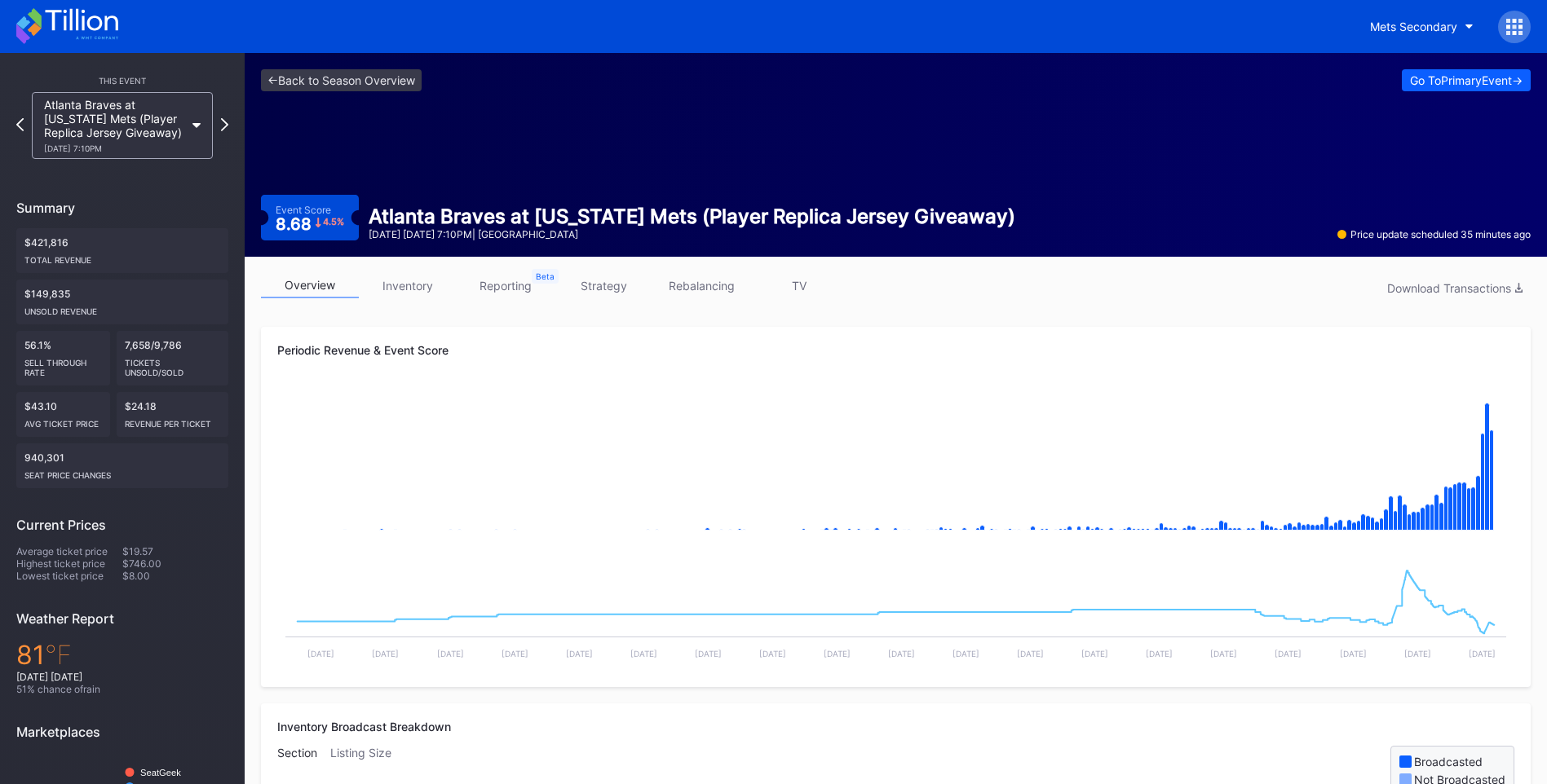
click at [69, 21] on icon at bounding box center [67, 26] width 102 height 36
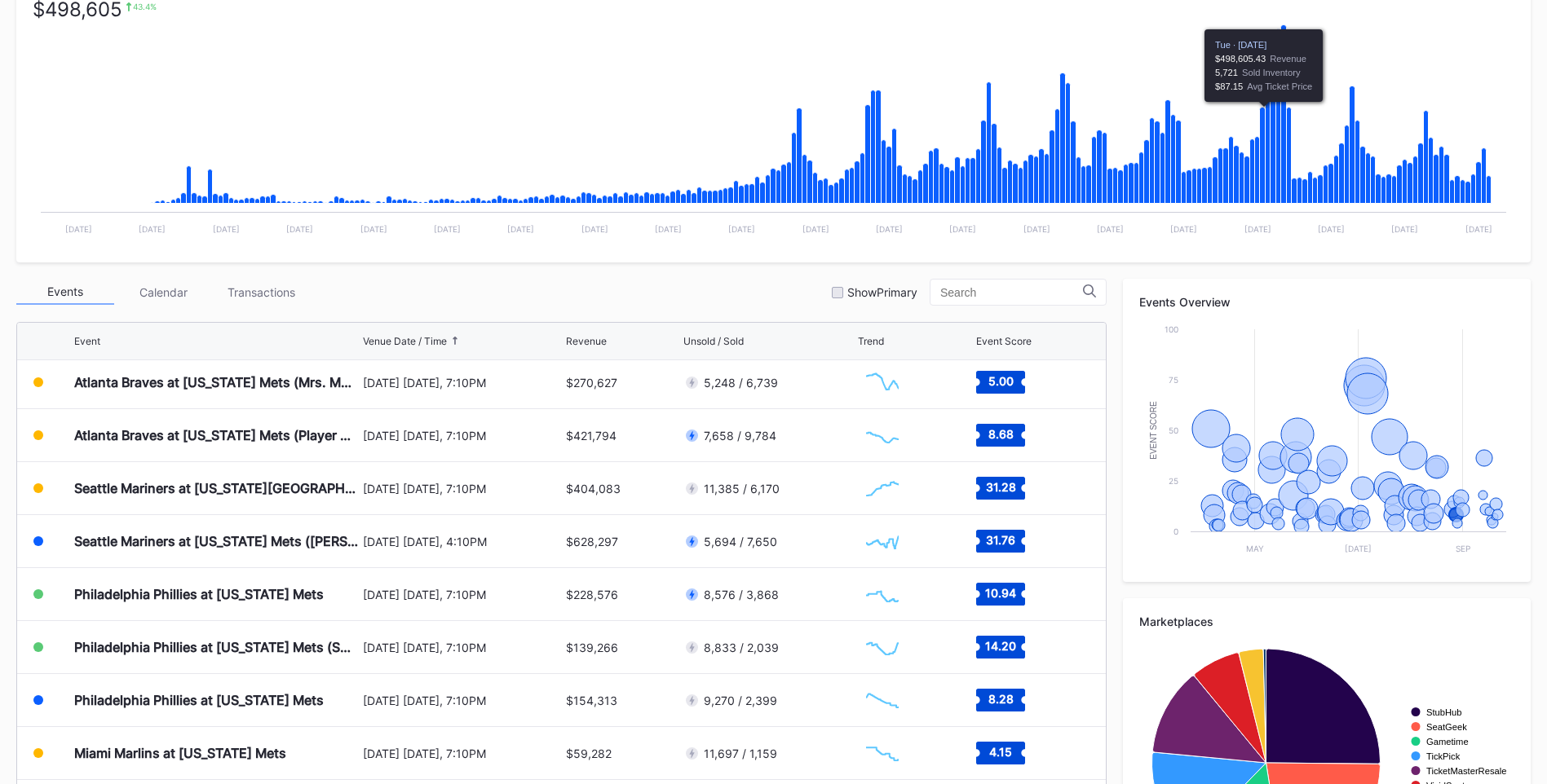
scroll to position [326, 0]
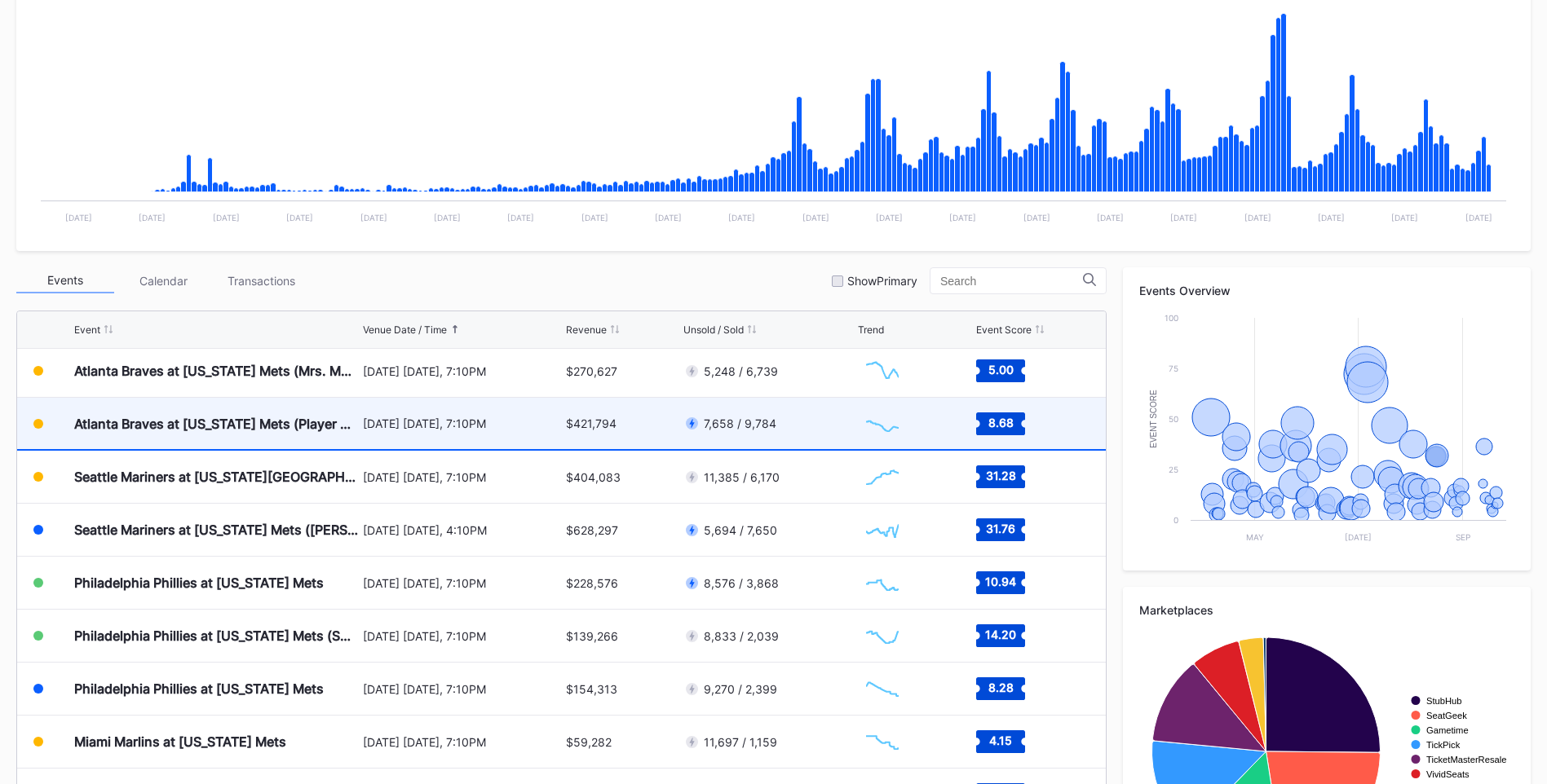
click at [264, 430] on div "Atlanta Braves at [US_STATE] Mets (Player Replica Jersey Giveaway)" at bounding box center [217, 424] width 285 height 16
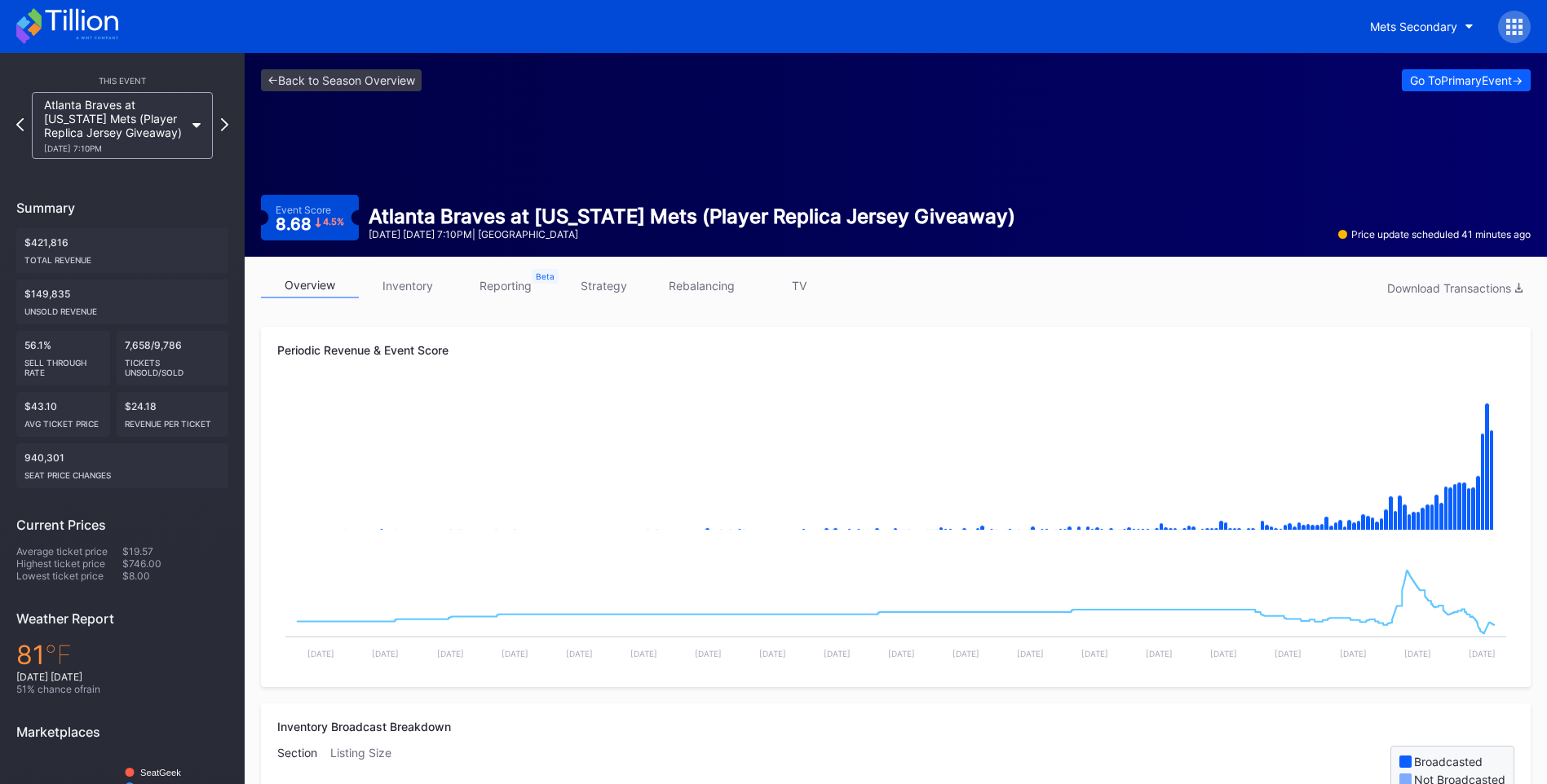
click at [422, 291] on link "inventory" at bounding box center [408, 286] width 98 height 25
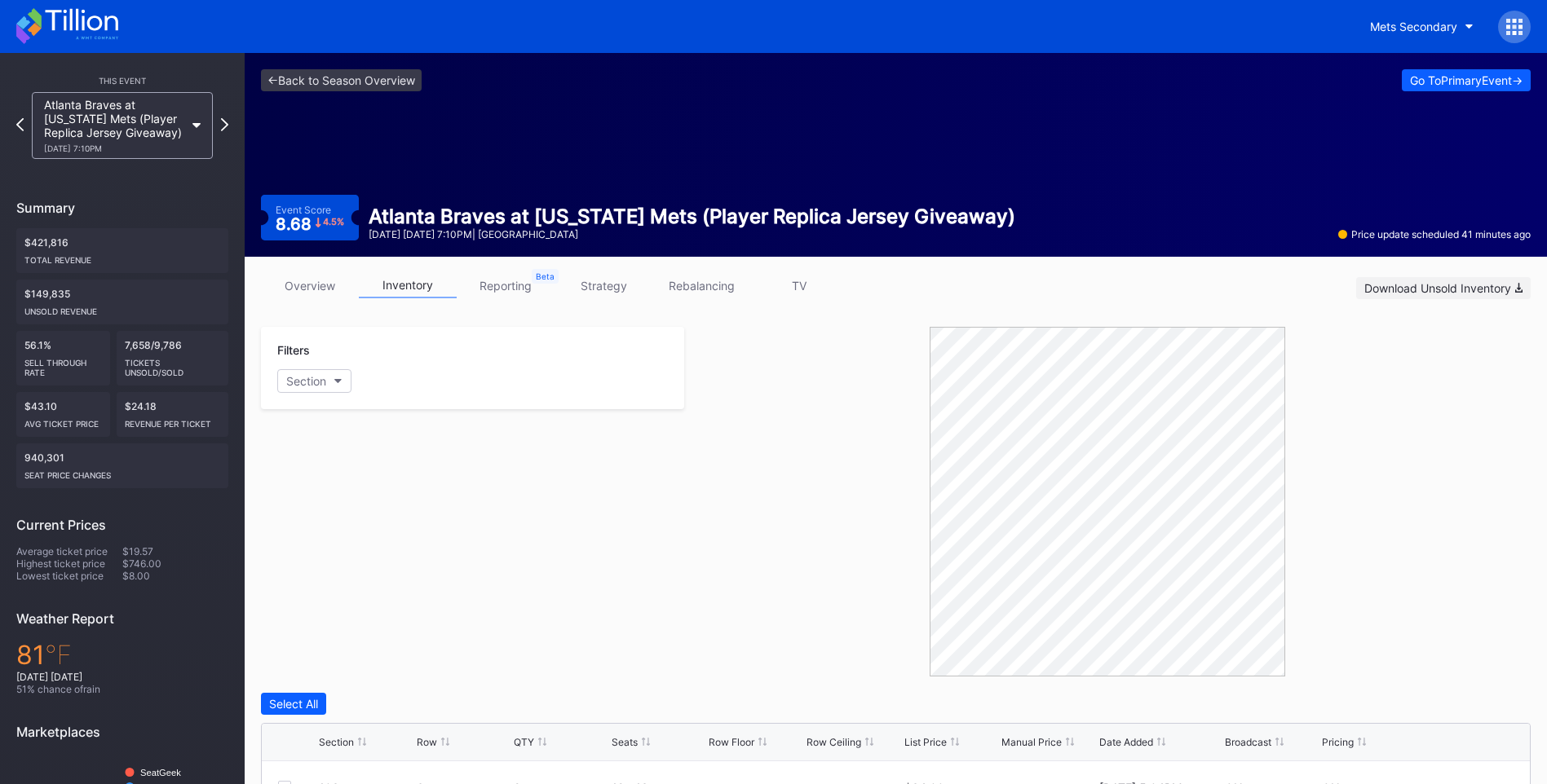
click at [1444, 291] on div "Download Unsold Inventory" at bounding box center [1443, 288] width 158 height 14
click at [527, 474] on div "Filters Section" at bounding box center [472, 501] width 423 height 349
click at [89, 29] on icon at bounding box center [81, 20] width 73 height 22
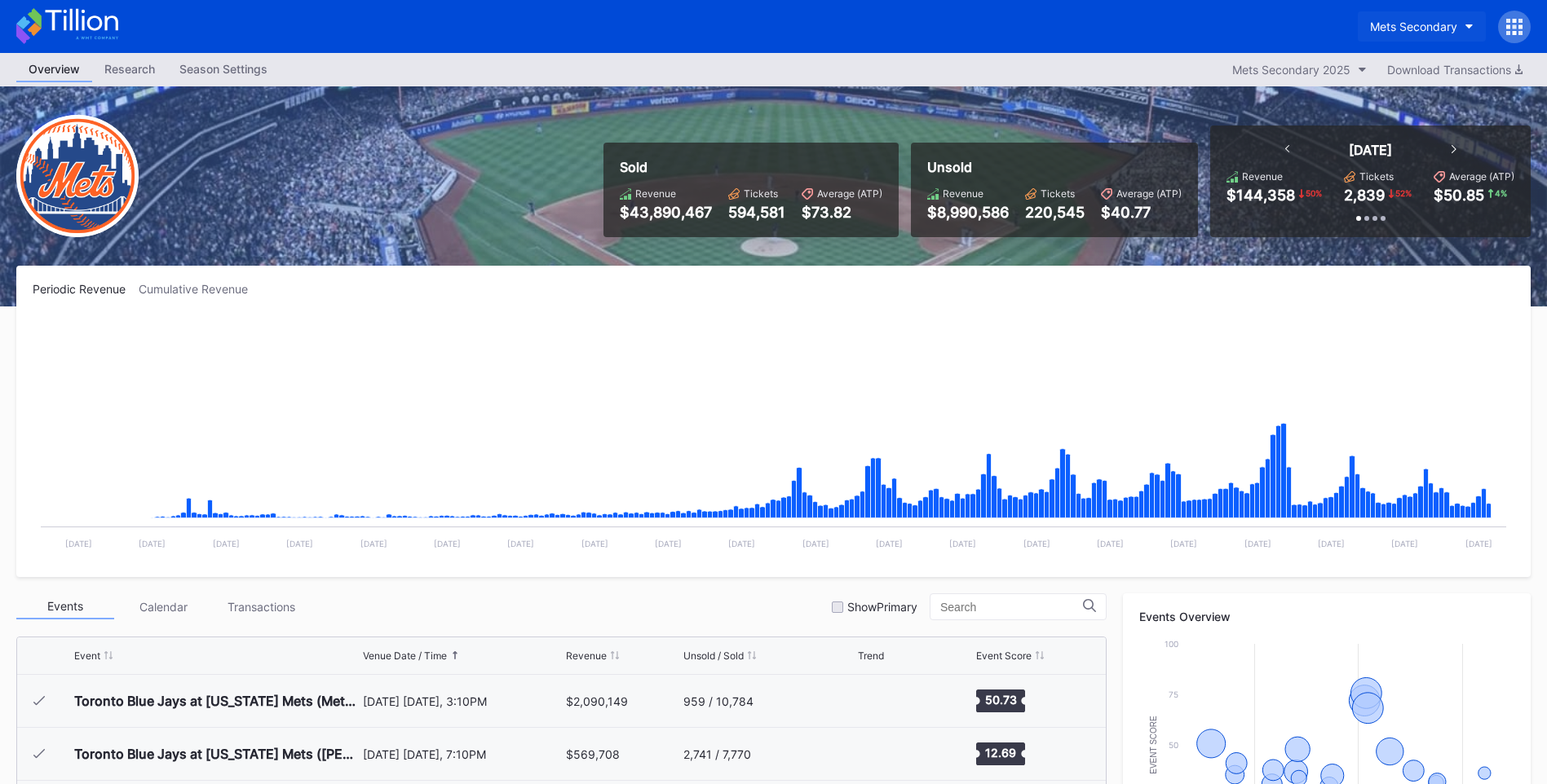
click at [1415, 26] on div "Mets Secondary" at bounding box center [1413, 26] width 88 height 14
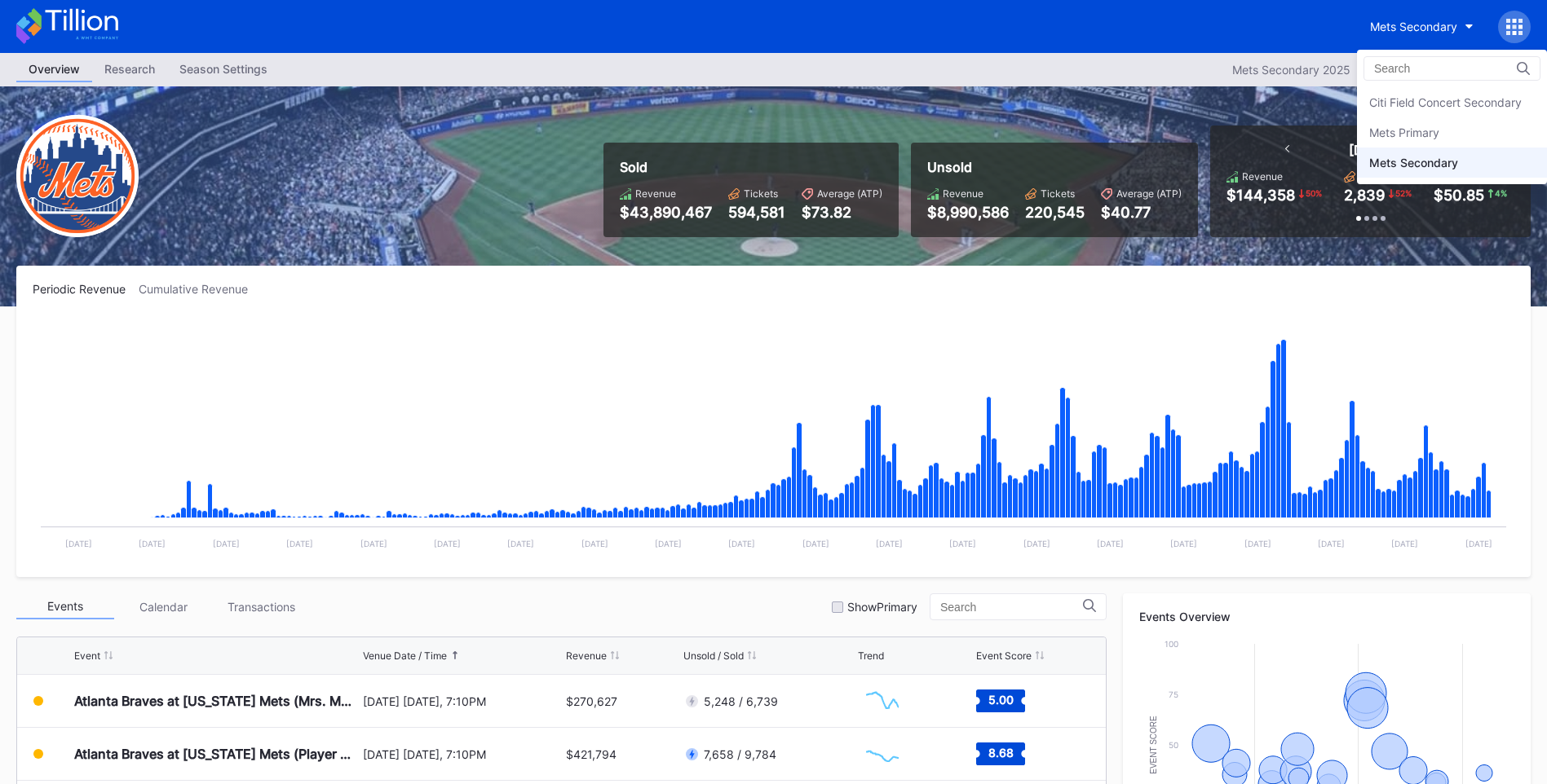
click at [1413, 137] on div "Mets Primary" at bounding box center [1404, 132] width 70 height 14
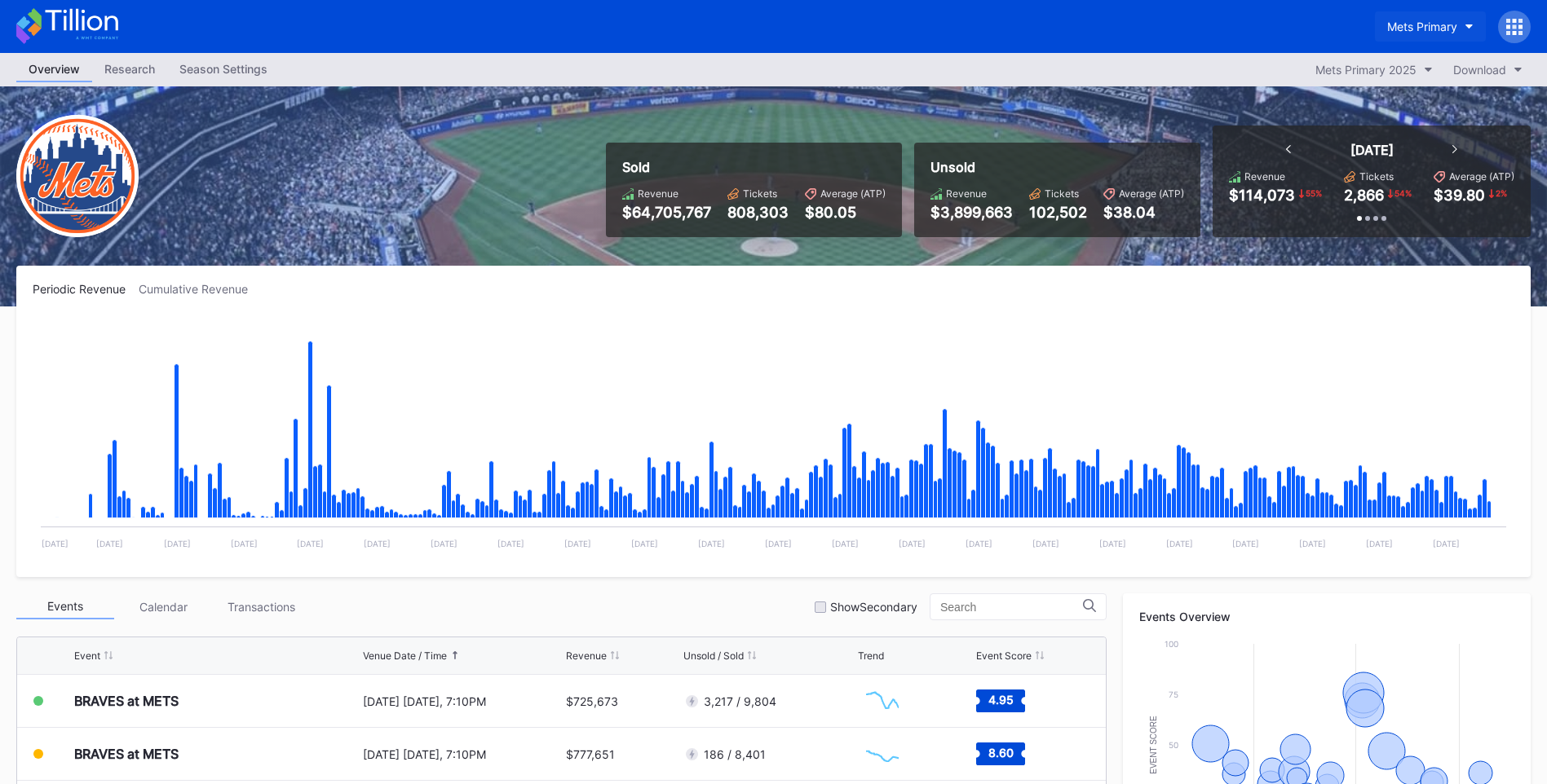
click at [1429, 12] on button "Mets Primary" at bounding box center [1429, 26] width 110 height 30
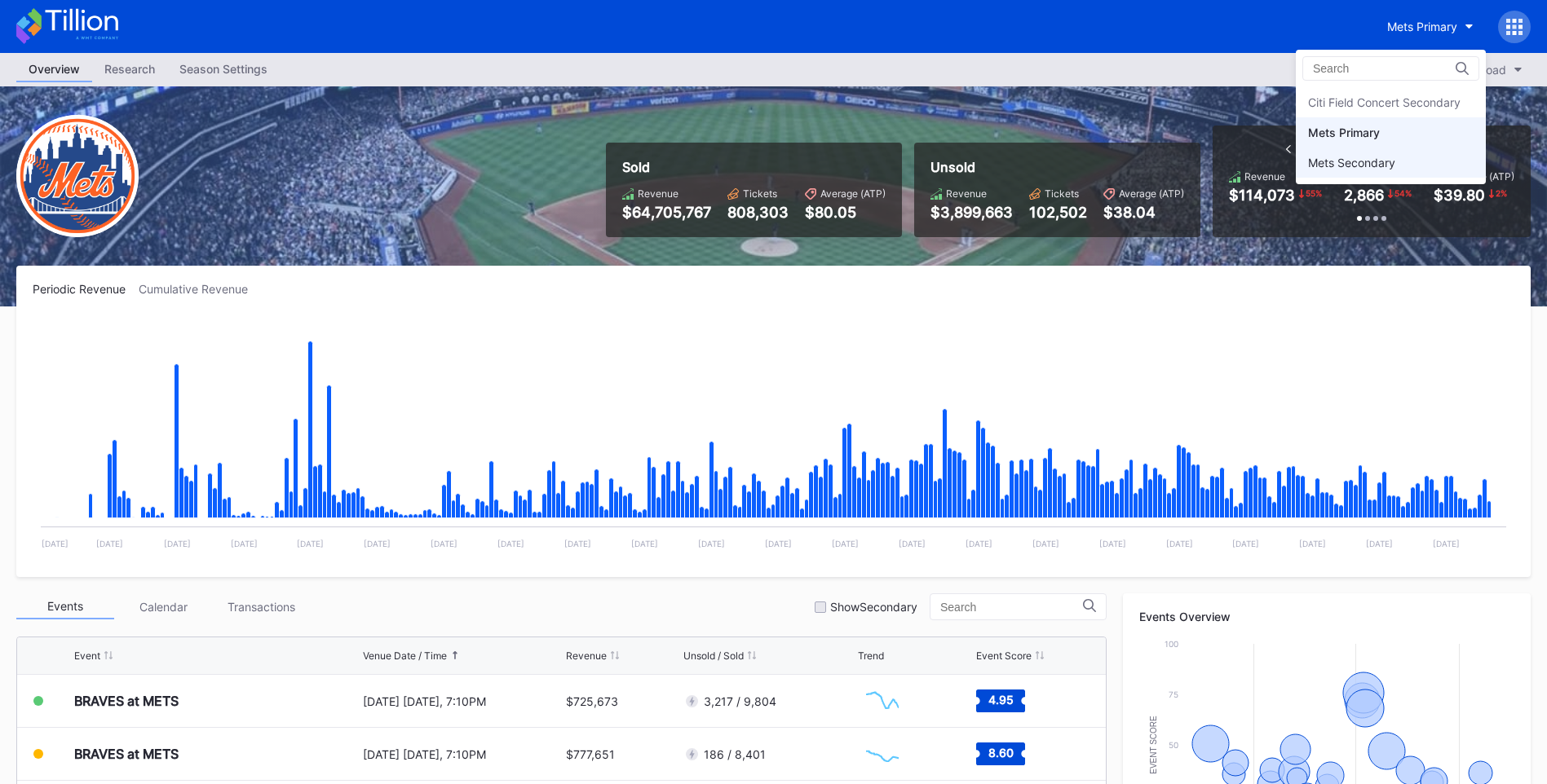
click at [1431, 160] on div "Mets Secondary" at bounding box center [1391, 162] width 190 height 30
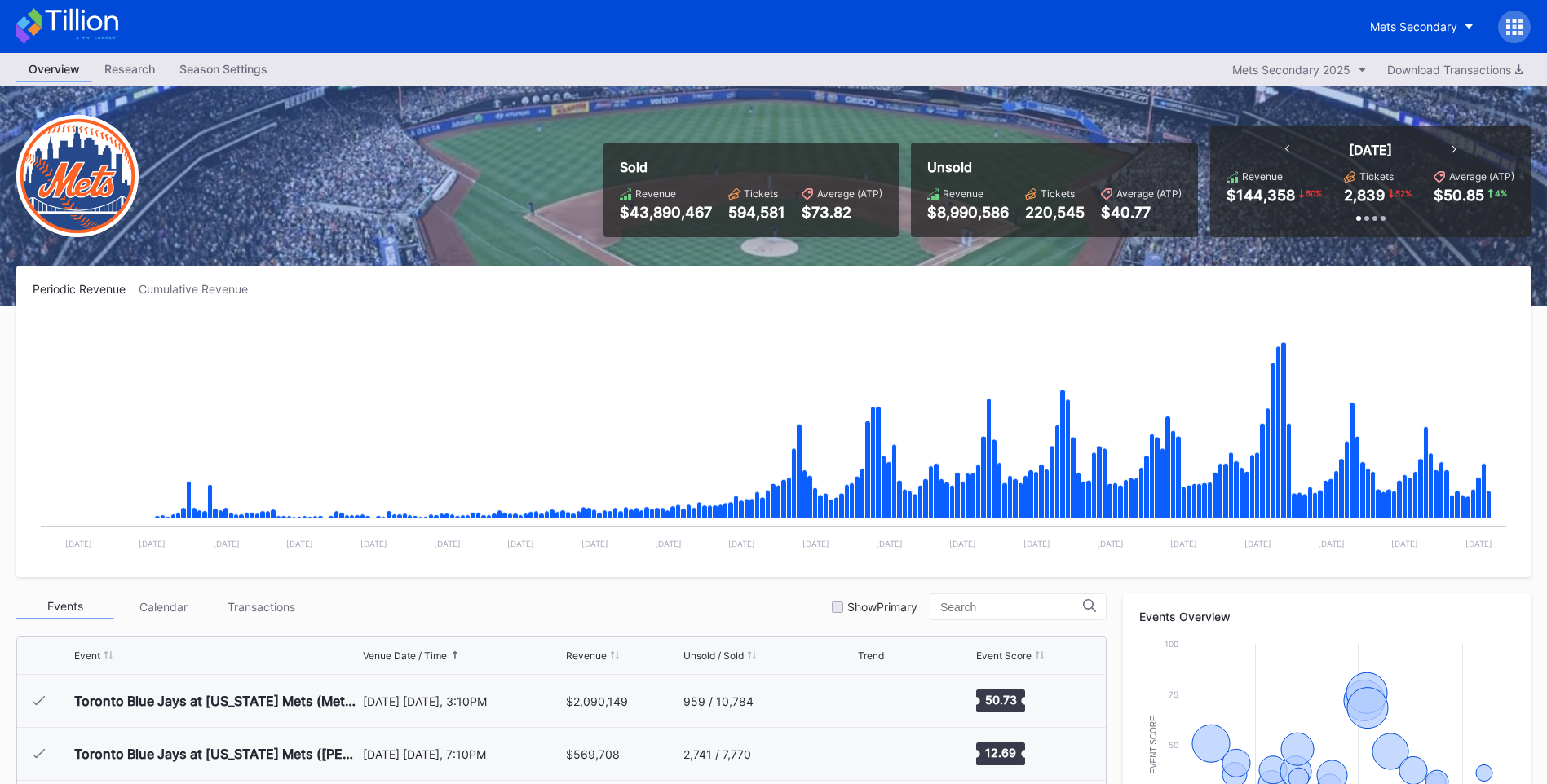
scroll to position [3179, 0]
